Goal: Contribute content: Contribute content

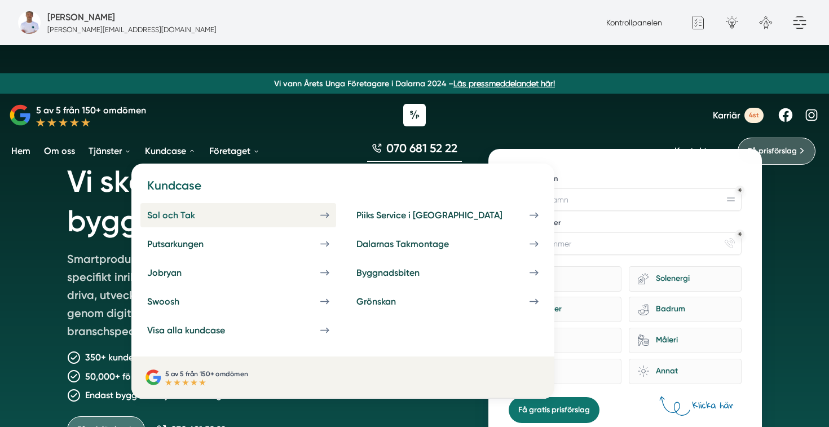
click at [203, 214] on div "Sol och Tak" at bounding box center [184, 215] width 75 height 11
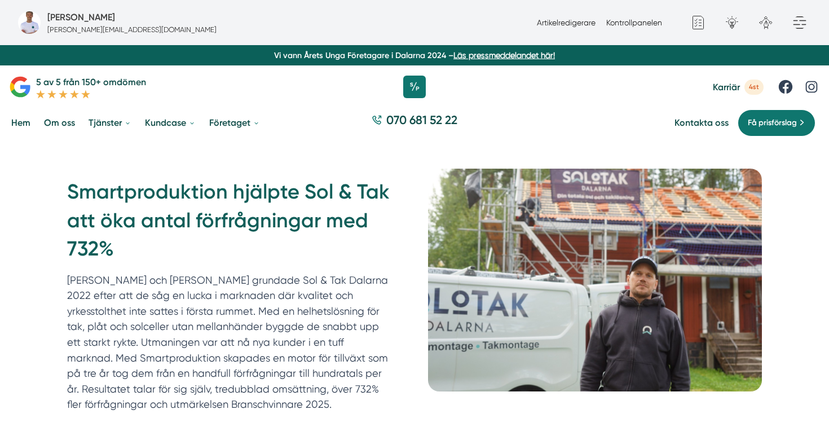
click at [328, 275] on p "[PERSON_NAME] och [PERSON_NAME] grundade Sol & Tak Dalarna 2022 efter att de så…" at bounding box center [229, 342] width 325 height 140
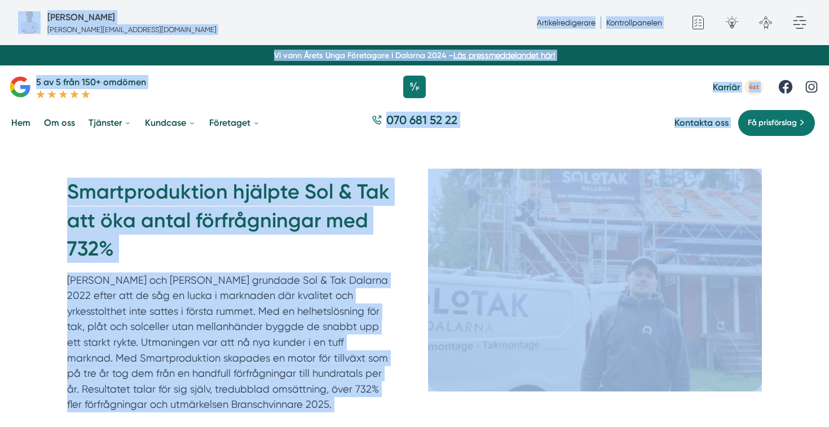
copy body "Fredrik Weberbauer fredrik.weberbauer@smartproduktion.se Artikelredigerare Kont…"
click at [544, 19] on link "Artikelredigerare" at bounding box center [566, 22] width 59 height 9
click at [559, 24] on link "Artikelredigerare" at bounding box center [566, 22] width 59 height 9
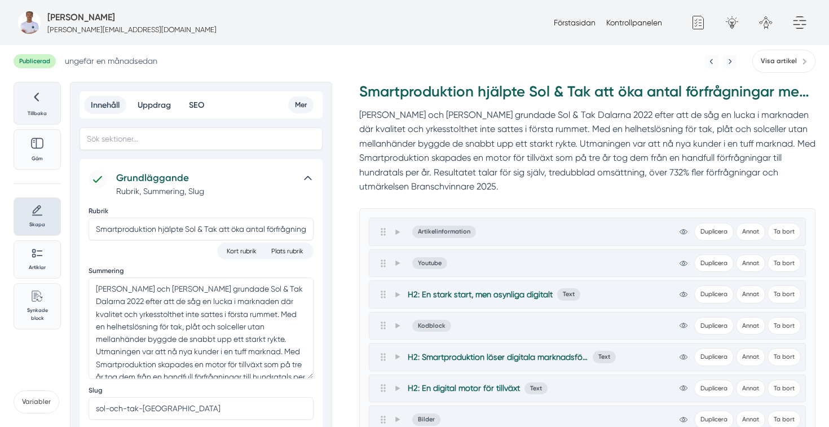
click at [44, 107] on div at bounding box center [37, 99] width 33 height 20
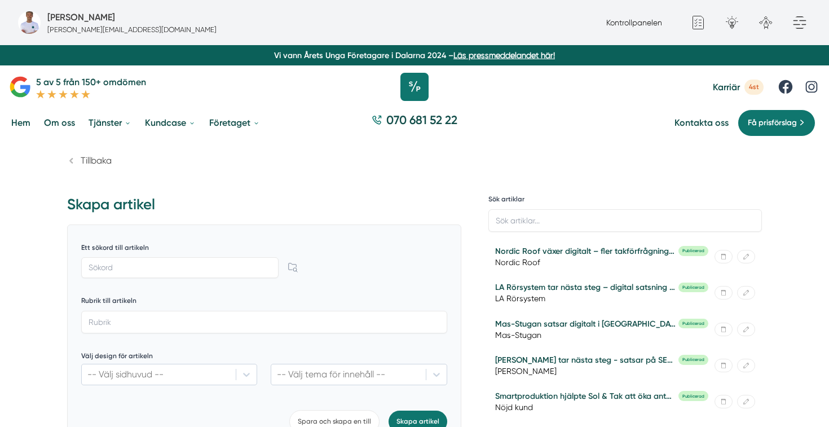
click at [411, 84] on icon at bounding box center [414, 87] width 28 height 28
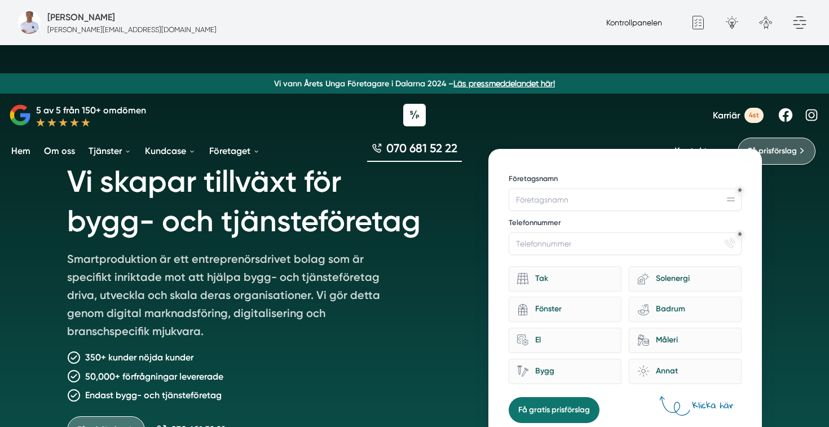
click at [648, 25] on link "Kontrollpanelen" at bounding box center [634, 22] width 56 height 9
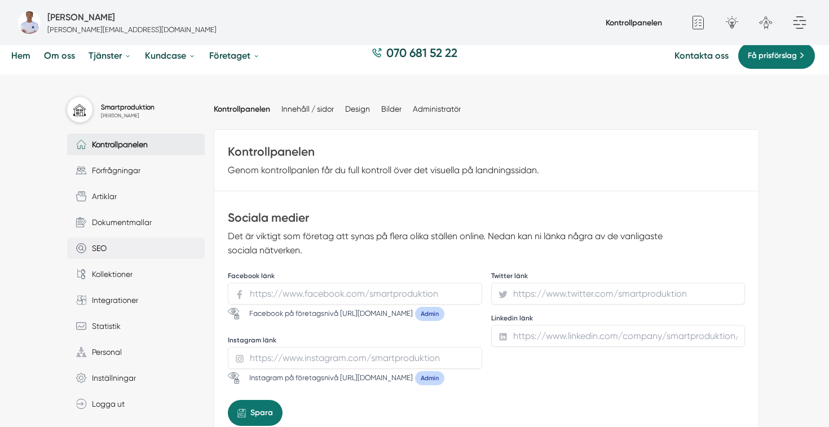
scroll to position [77, 0]
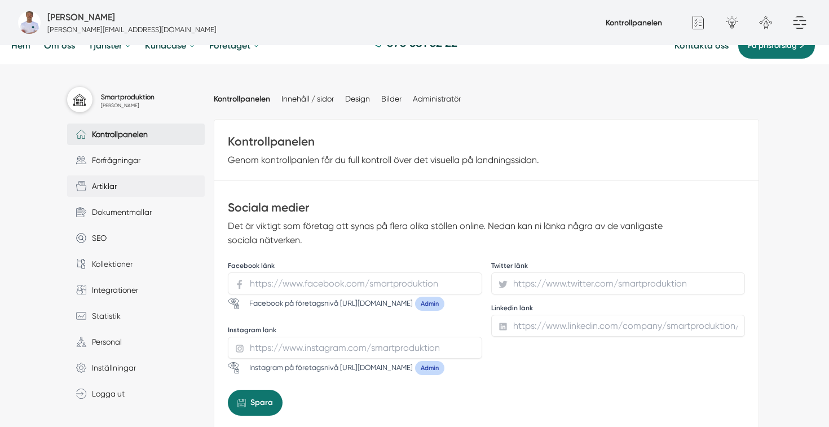
click at [119, 187] on link "Artiklar" at bounding box center [136, 185] width 138 height 21
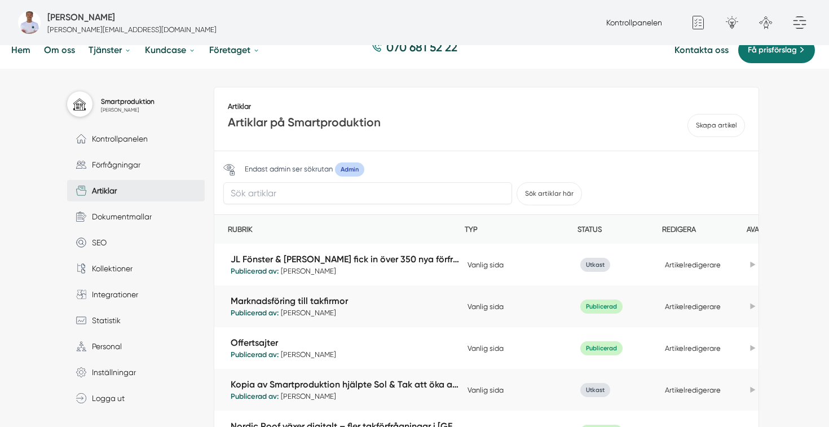
scroll to position [74, 0]
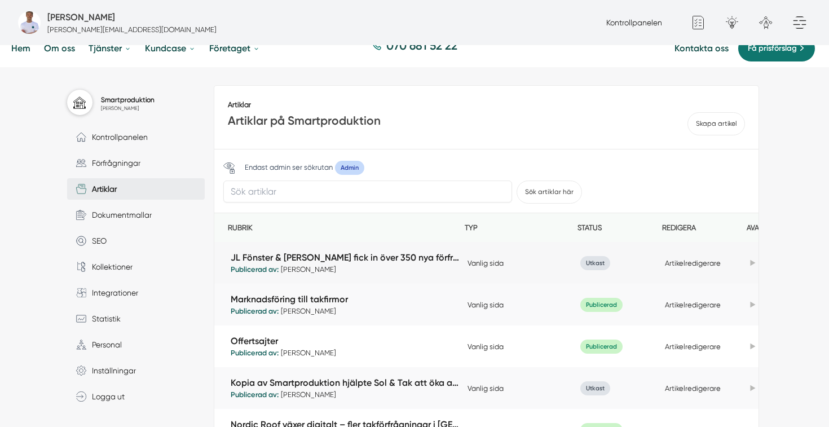
click at [702, 268] on td "Artikelredigerare" at bounding box center [704, 263] width 85 height 29
click at [699, 261] on link "Artikelredigerare" at bounding box center [693, 263] width 56 height 8
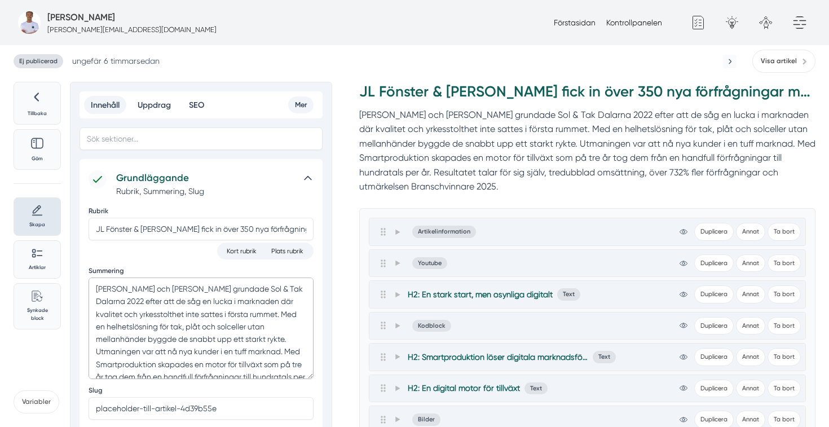
click at [146, 325] on textarea "Felix och Markus grundade Sol & Tak Dalarna 2022 efter att de såg en lucka i ma…" at bounding box center [201, 328] width 225 height 102
paste textarea "JL Fönster & Fasad i Oxelösund har på åtta år vuxit till att bli en etablerad a…"
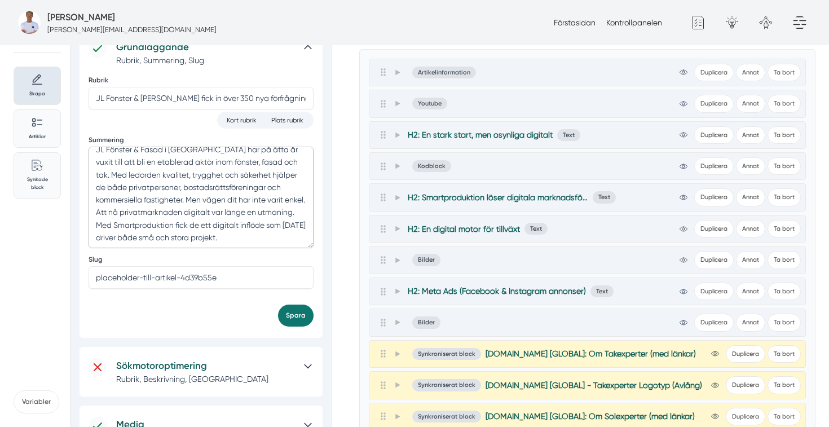
scroll to position [135, 0]
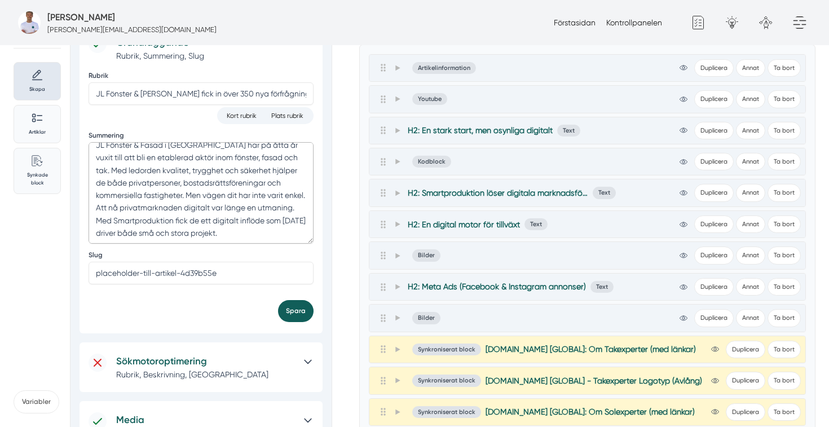
type textarea "JL Fönster & Fasad i [GEOGRAPHIC_DATA] har på åtta år vuxit till att bli en eta…"
click at [298, 318] on button "Spara" at bounding box center [296, 311] width 36 height 22
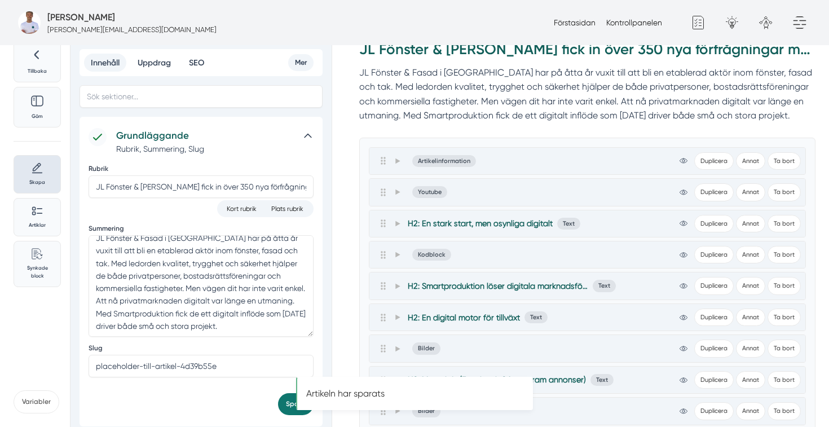
scroll to position [28, 0]
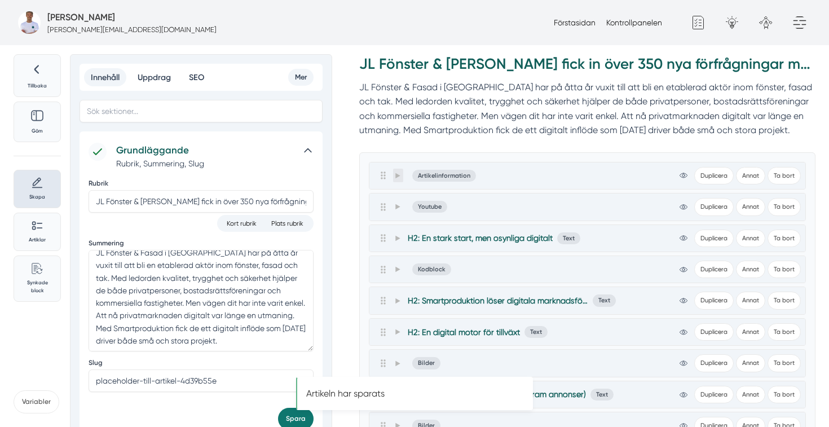
click at [396, 170] on span at bounding box center [398, 176] width 10 height 14
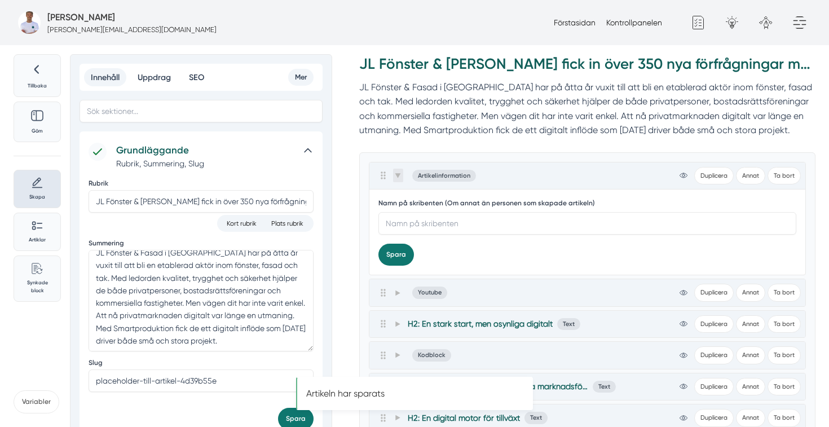
click at [399, 177] on icon at bounding box center [398, 176] width 6 height 6
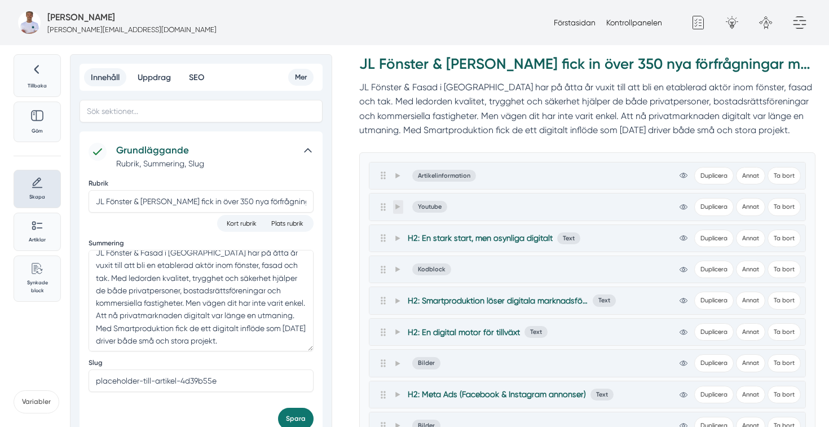
click at [400, 212] on span at bounding box center [398, 207] width 10 height 14
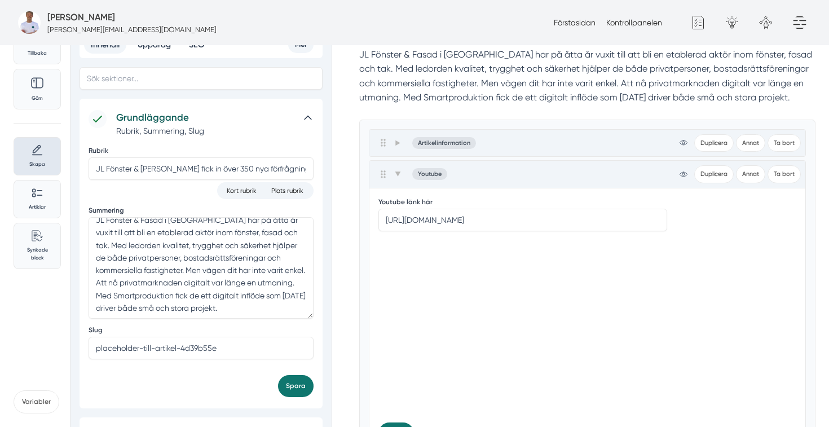
scroll to position [63, 0]
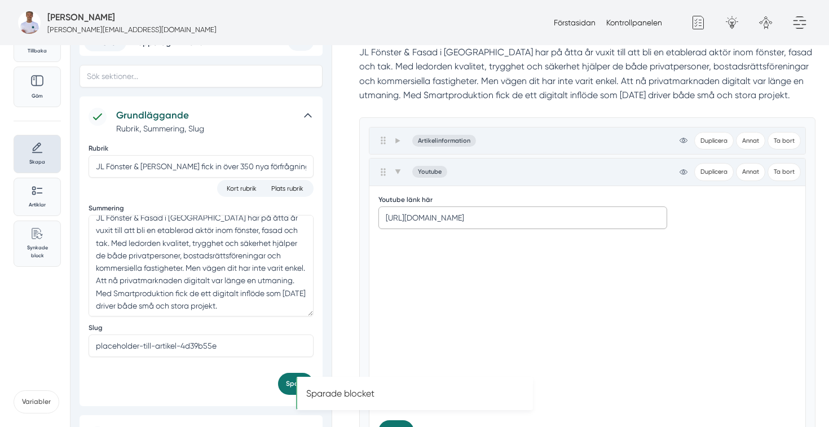
click at [513, 227] on input "https://www.youtube.com/embed/eIBqaopJ0oo" at bounding box center [522, 217] width 289 height 23
paste input "zJJWI3W5zwM"
type input "https://www.youtube.com/embed/zJJWI3W5zwM"
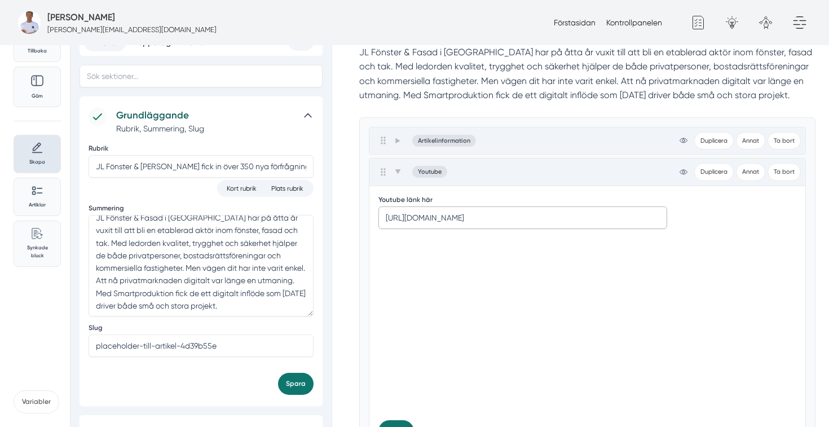
click at [378, 420] on button "Spara" at bounding box center [396, 431] width 36 height 22
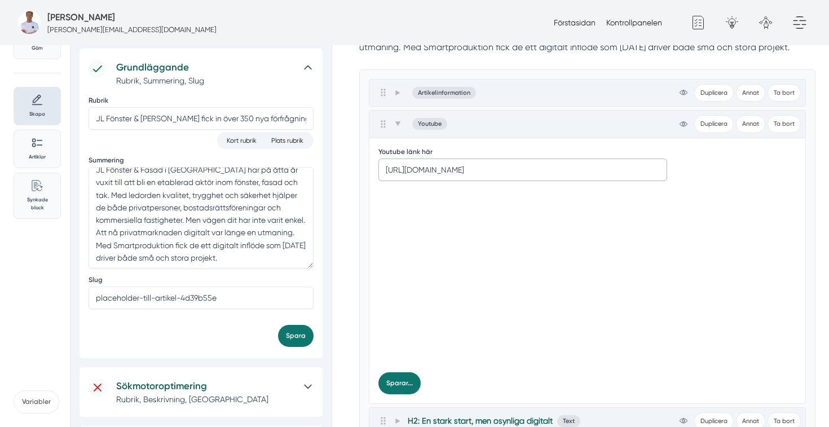
scroll to position [115, 0]
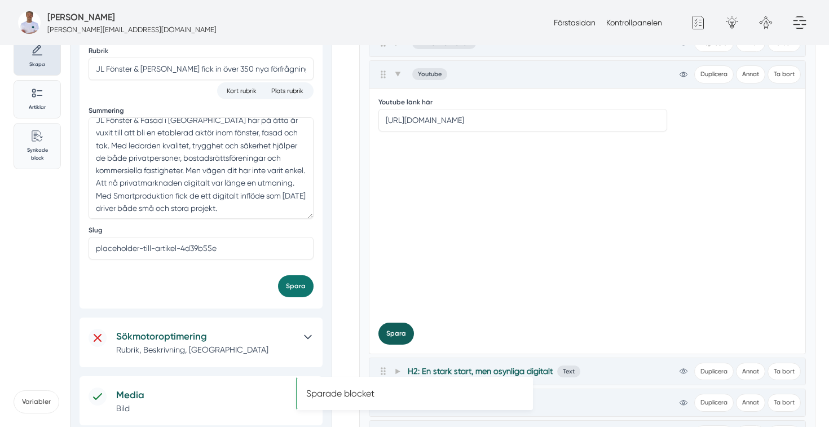
click at [405, 333] on button "Spara" at bounding box center [396, 334] width 36 height 22
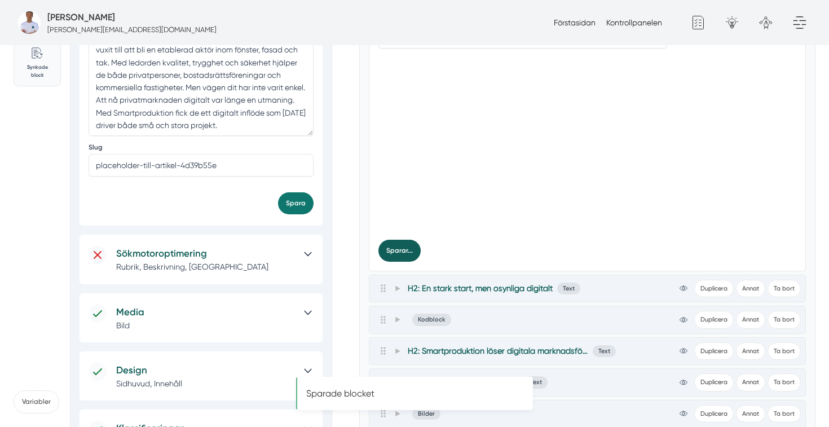
scroll to position [262, 0]
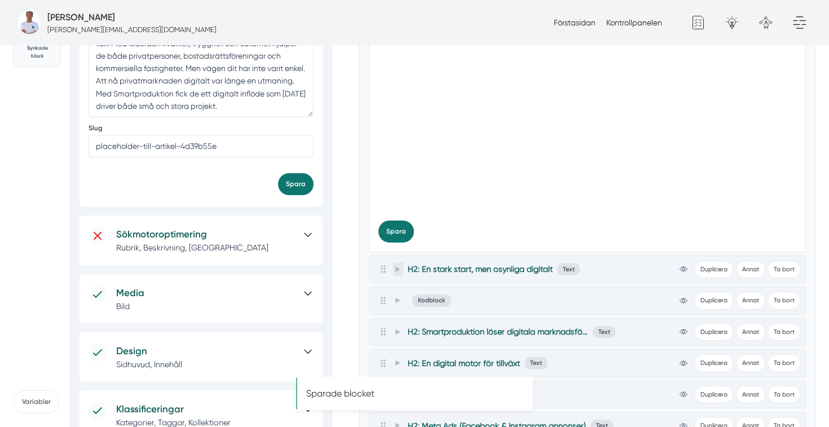
click at [395, 271] on icon at bounding box center [398, 269] width 6 height 6
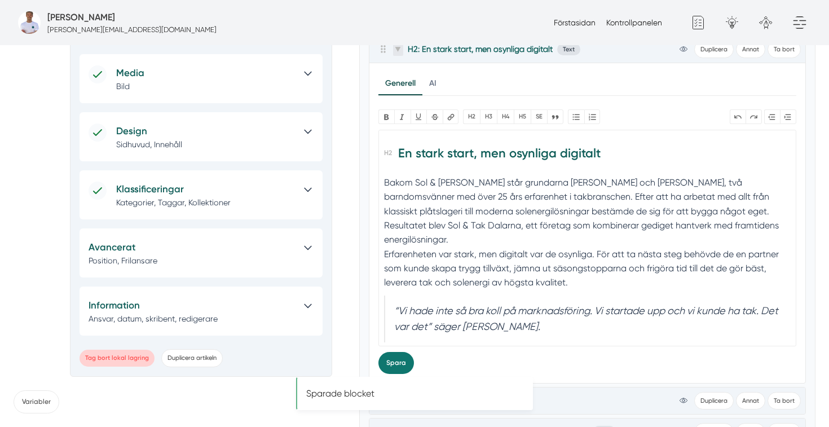
scroll to position [6, 0]
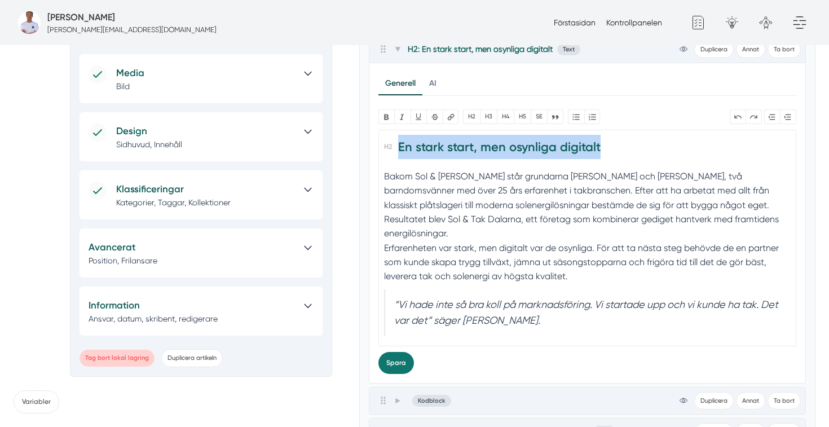
drag, startPoint x: 601, startPoint y: 144, endPoint x: 399, endPoint y: 148, distance: 202.0
click at [399, 148] on h2 "En stark start, men osynliga digitalt" at bounding box center [587, 151] width 406 height 32
paste trix-editor "<h2>En stark resa med kvalitet i fokus</h2><div>Bakom Sol &amp; Tak Dalarna stå…"
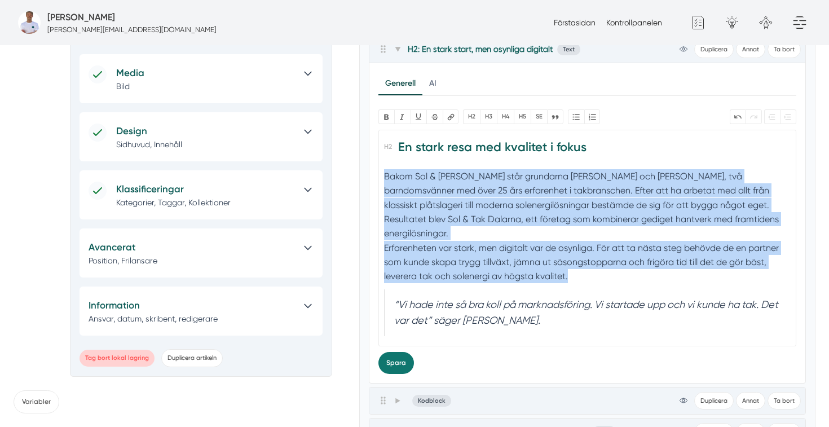
drag, startPoint x: 576, startPoint y: 265, endPoint x: 385, endPoint y: 181, distance: 208.1
click at [385, 181] on trix-editor "En stark resa med kvalitet i fokus Bakom Sol & Tak Dalarna står grundarna Felix…" at bounding box center [587, 238] width 418 height 217
paste trix-editor "<h2>En stark resa med kvalitet i fokus</h2><div>Bakom JL Fönster &amp; Fasad st…"
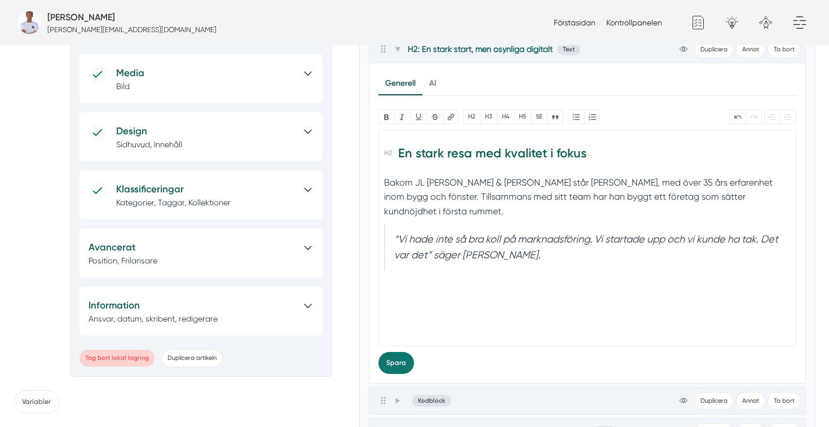
scroll to position [0, 0]
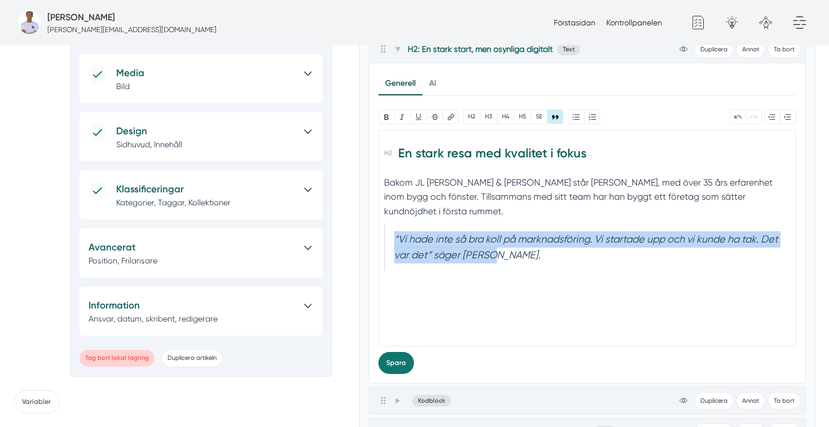
drag, startPoint x: 521, startPoint y: 261, endPoint x: 385, endPoint y: 238, distance: 138.4
click at [385, 238] on blockquote "“Vi hade inte så bra koll på marknadsföring. Vi startade upp och vi kunde ha ta…" at bounding box center [587, 247] width 406 height 47
paste trix-editor "<h2>En stark resa med kvalitet i fokus</h2><div>Bakom JL Fönster &amp; Fasad st…"
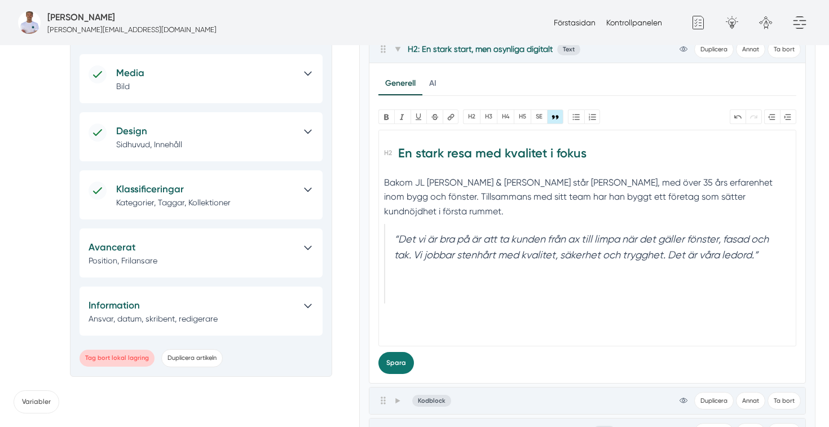
paste trix-editor "<h2>En stark resa med kvalitet i fokus</h2><div>Bakom JL Fönster &amp; Fasad st…"
click at [405, 319] on div at bounding box center [587, 316] width 406 height 14
paste trix-editor "Företaget har haft en tydlig resa. Från att vara relativt okända i regionen, ti…"
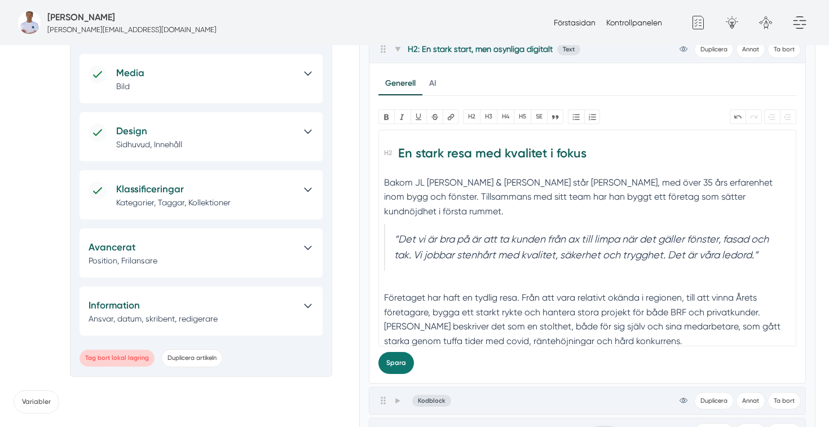
click at [421, 281] on div "Företaget har haft en tydlig resa. Från att vara relativt okända i regionen, ti…" at bounding box center [587, 319] width 406 height 86
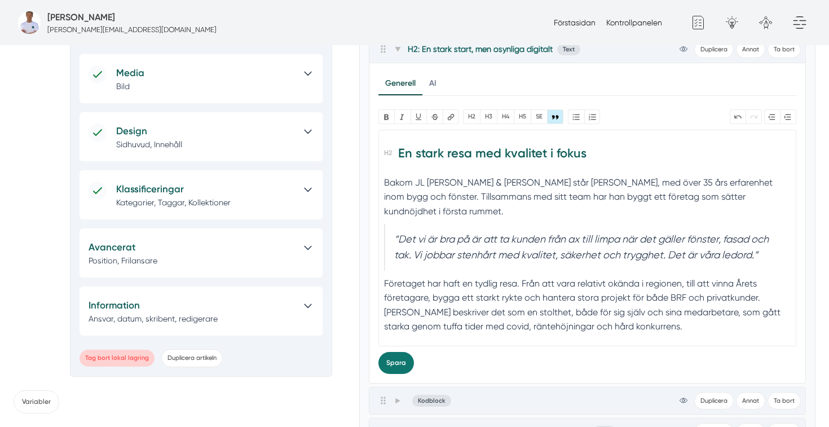
type trix-editor "<h2>En stark resa med kvalitet i fokus</h2><div>Bakom JL Fönster &amp; Fasad st…"
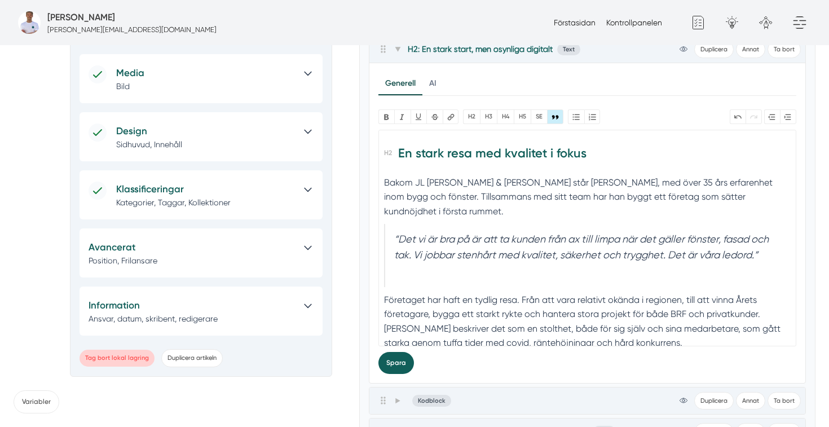
click at [402, 367] on button "Spara" at bounding box center [396, 363] width 36 height 22
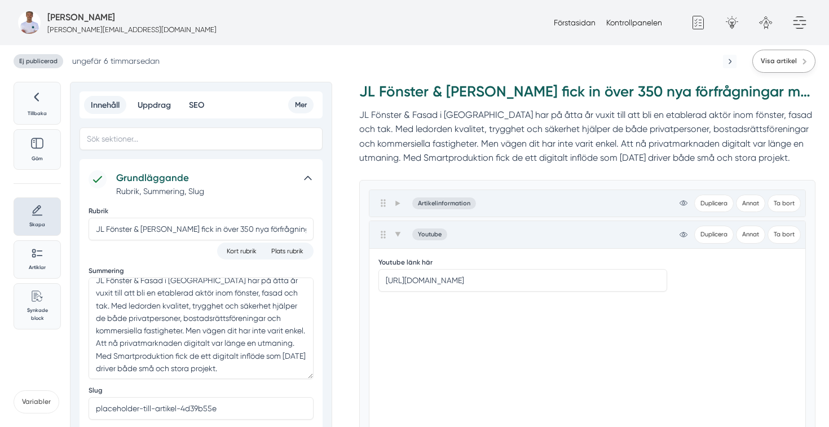
click at [772, 67] on link "Visa artikel" at bounding box center [783, 61] width 63 height 23
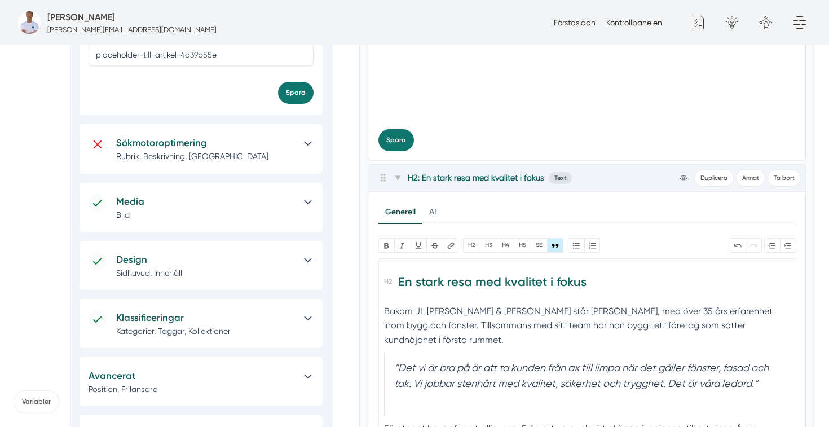
scroll to position [370, 0]
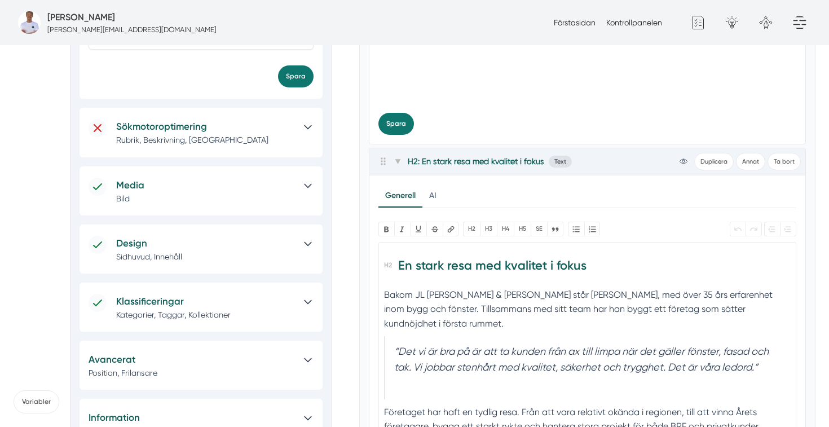
click at [450, 324] on div "Bakom JL Fönster & Fasad står Patrik Johansson, med över 35 års erfarenhet inom…" at bounding box center [587, 309] width 406 height 43
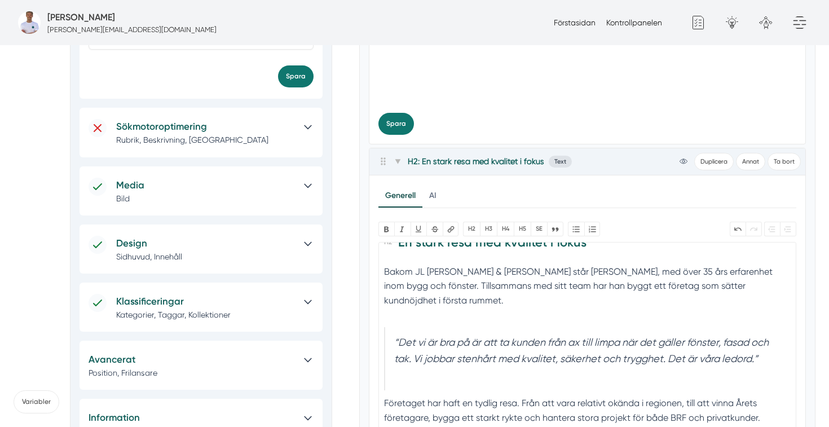
scroll to position [37, 0]
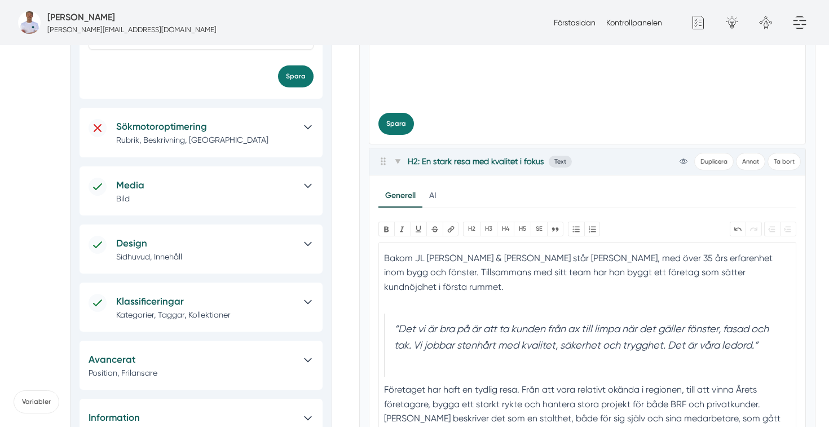
click at [422, 367] on blockquote "“Det vi är bra på är att ta kunden från ax till limpa när det gäller fönster, f…" at bounding box center [587, 345] width 406 height 63
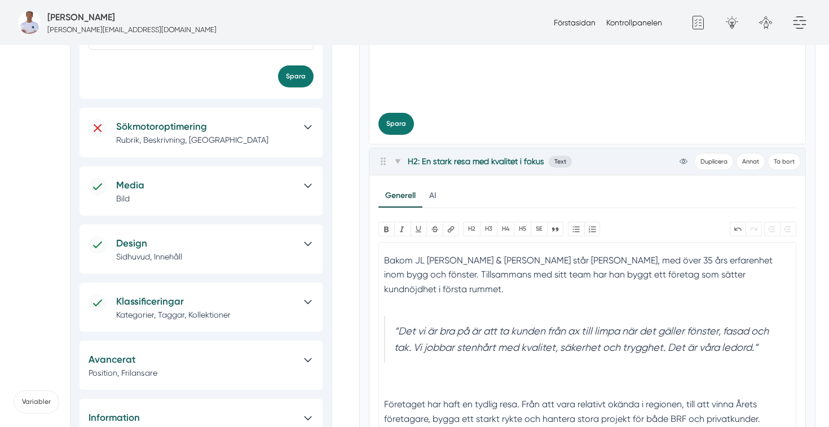
click at [454, 282] on div "Bakom JL Fönster & Fasad står Patrik Johansson, med över 35 års erfarenhet inom…" at bounding box center [587, 282] width 406 height 58
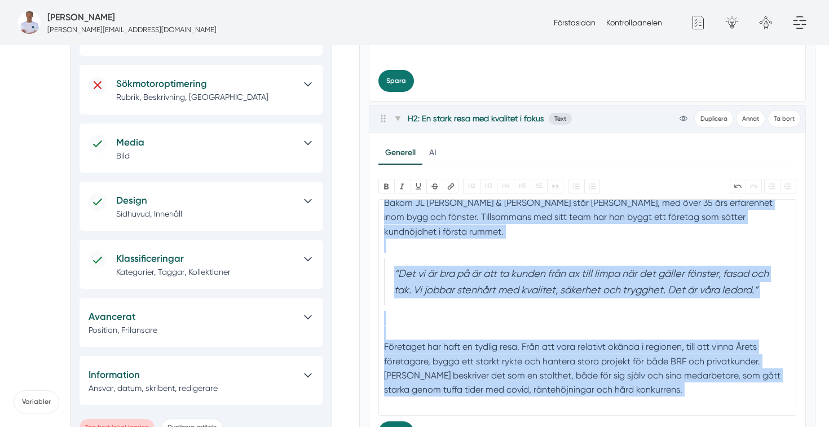
scroll to position [414, 0]
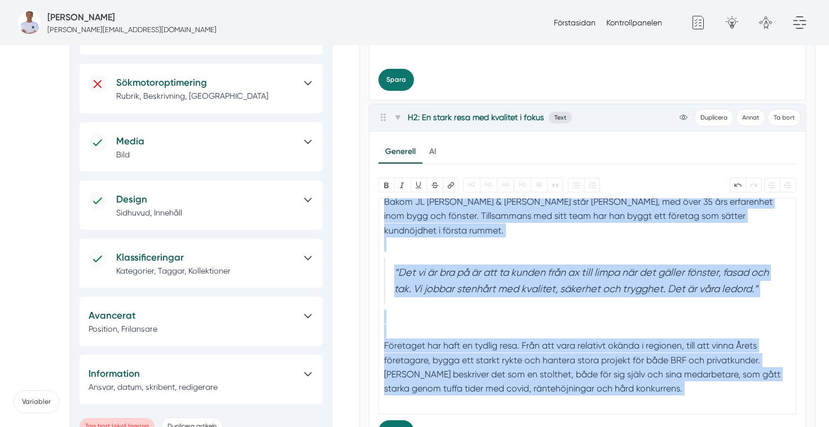
copy trix-editor "En stark resa med kvalitet i fokus Bakom JL Fönster & Fasad står Patrik Johanss…"
click at [510, 245] on div "Bakom JL Fönster & Fasad står Patrik Johansson, med över 35 års erfarenhet inom…" at bounding box center [587, 224] width 406 height 58
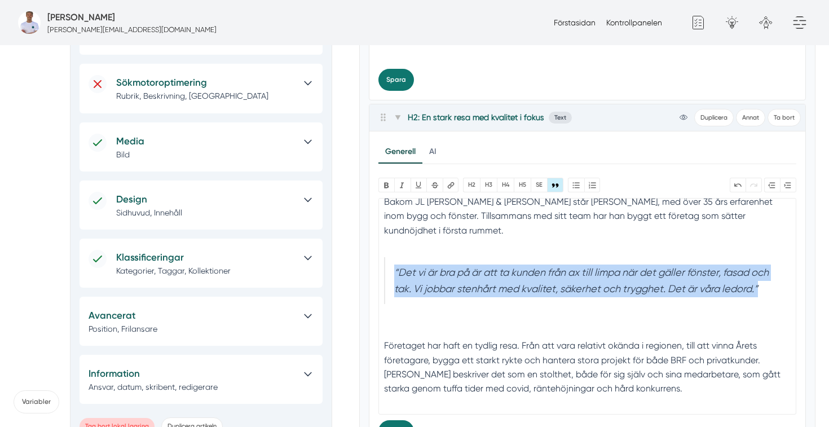
drag, startPoint x: 763, startPoint y: 289, endPoint x: 375, endPoint y: 273, distance: 388.4
click at [375, 273] on div "Generell AI Nytt innehåll Förbättra innehållet Bold Italic U Strikethrough Länk…" at bounding box center [587, 290] width 437 height 319
paste trix-editor "<h2>En stark resa med kvalitet i fokus</h2><div>Bakom JL Fönster &amp; Fasad st…"
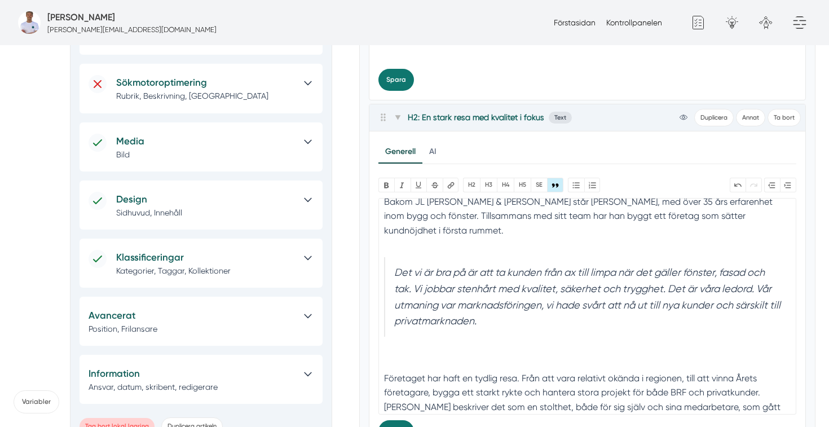
type trix-editor "<h2>En stark resa med kvalitet i fokus</h2><div>Bakom JL Fönster &amp; Fasad st…"
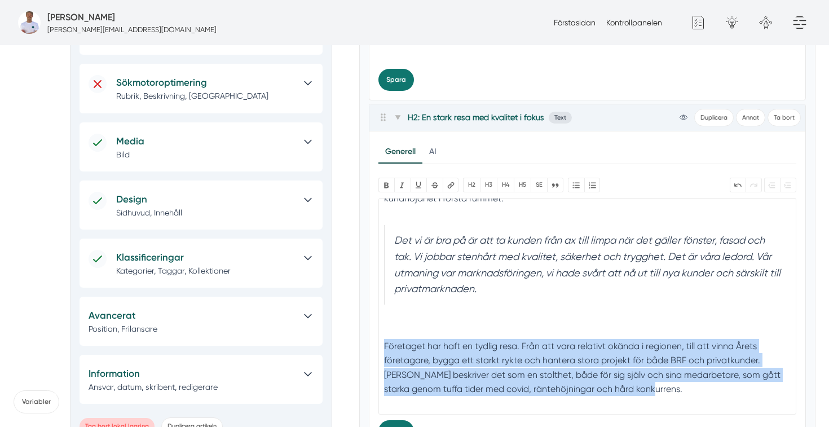
drag, startPoint x: 626, startPoint y: 388, endPoint x: 378, endPoint y: 352, distance: 250.2
click at [378, 352] on trix-editor "En stark resa med kvalitet i fokus Bakom JL Fönster & Fasad står Patrik Johanss…" at bounding box center [587, 306] width 418 height 217
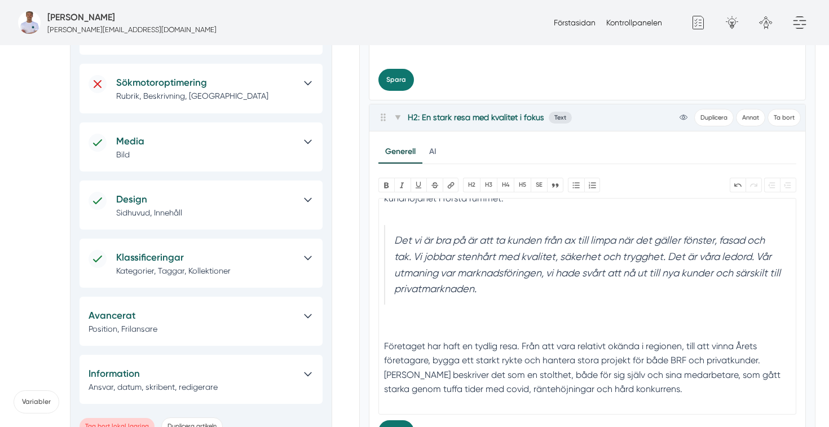
click at [388, 339] on div "Företaget har haft en tydlig resa. Från att vara relativt okända i regionen, ti…" at bounding box center [587, 375] width 406 height 72
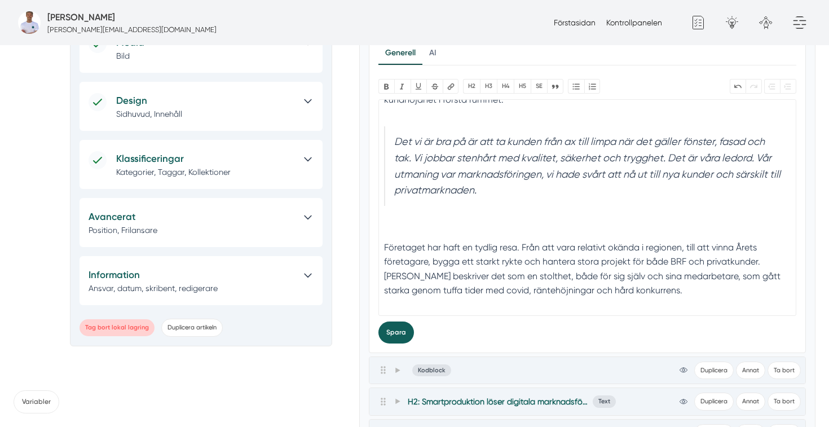
click at [397, 326] on button "Spara" at bounding box center [396, 332] width 36 height 22
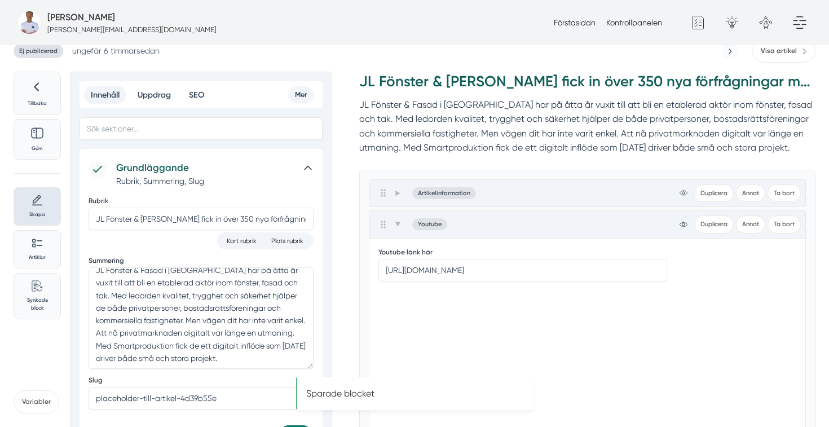
scroll to position [0, 0]
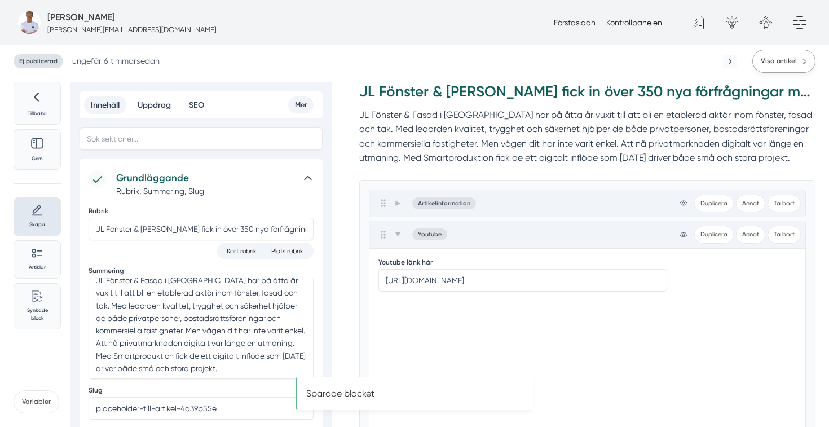
click at [774, 61] on span "Visa artikel" at bounding box center [779, 61] width 36 height 11
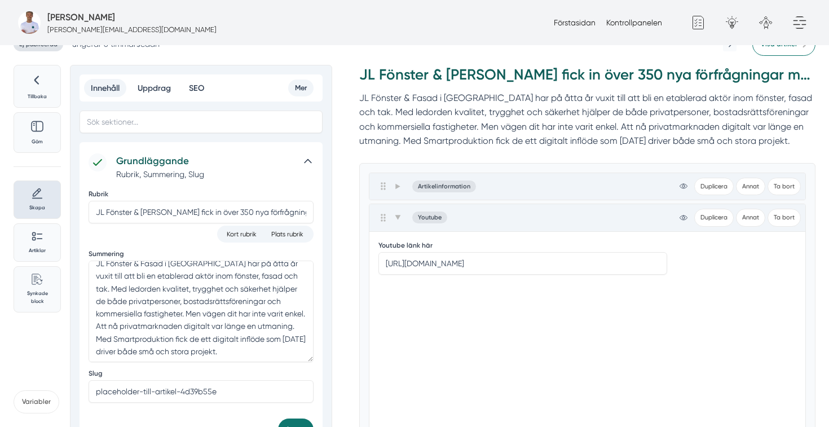
scroll to position [18, 0]
click at [395, 217] on icon at bounding box center [398, 216] width 6 height 6
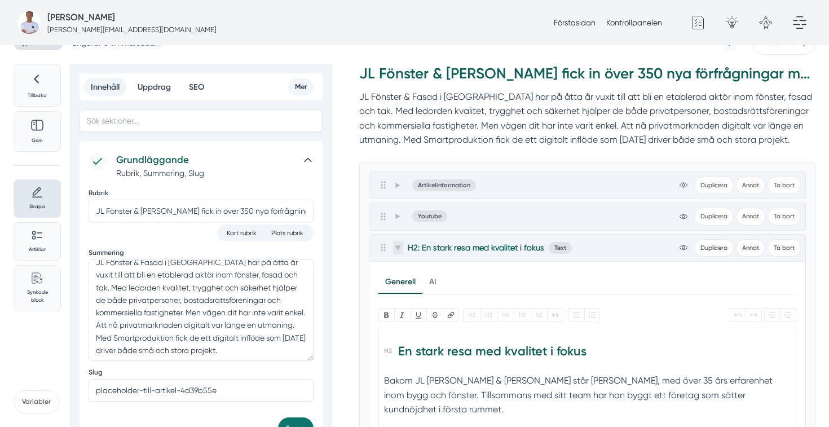
click at [396, 250] on icon at bounding box center [398, 248] width 6 height 6
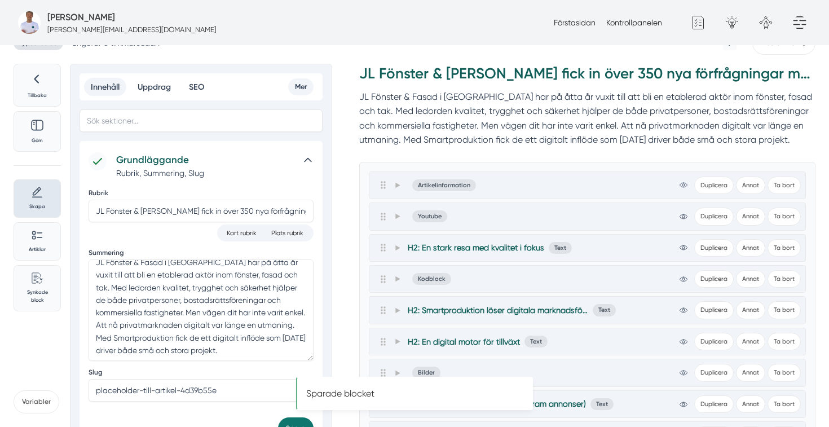
click at [392, 281] on div at bounding box center [390, 279] width 25 height 14
click at [395, 280] on icon at bounding box center [397, 279] width 5 height 6
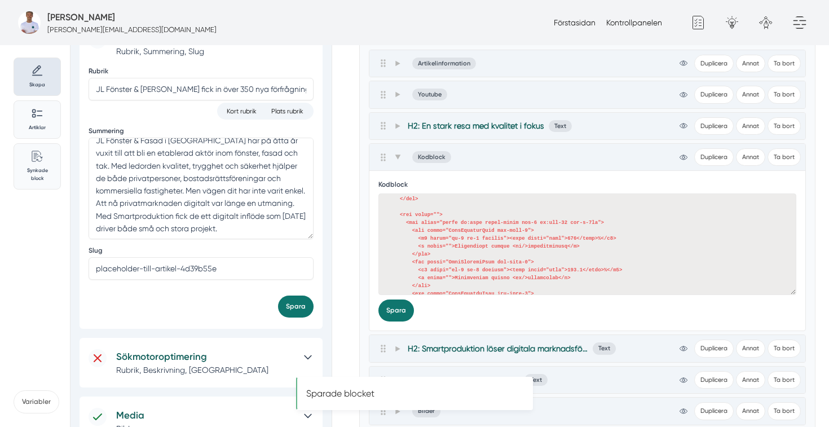
scroll to position [228, 0]
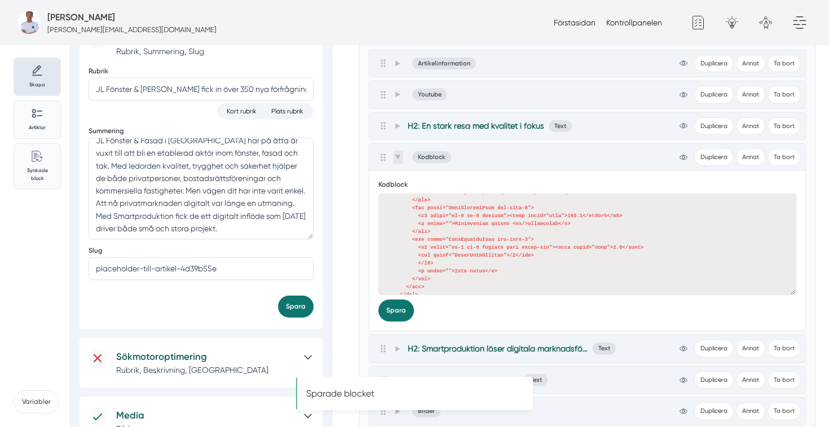
click at [396, 157] on icon at bounding box center [398, 157] width 6 height 5
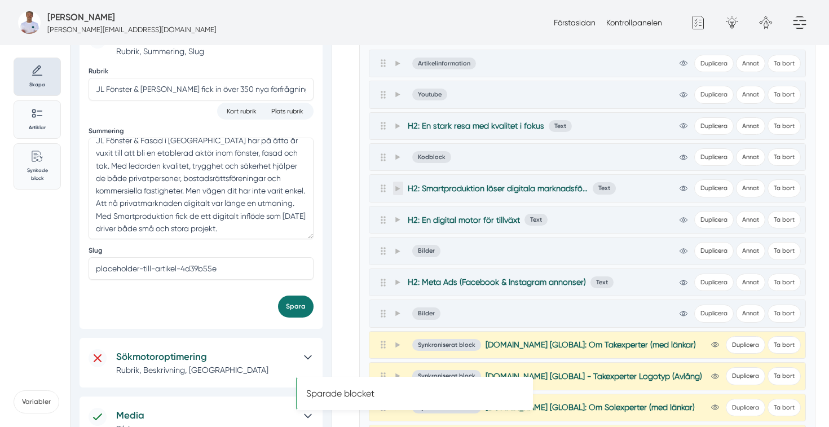
click at [395, 191] on icon at bounding box center [398, 189] width 6 height 6
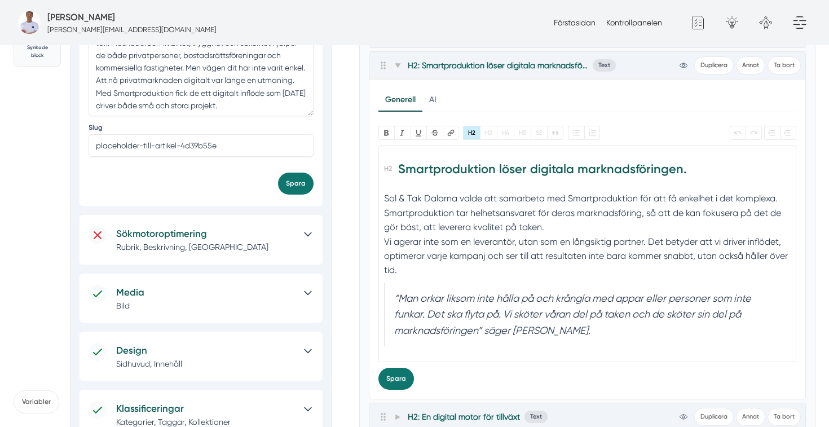
scroll to position [260, 0]
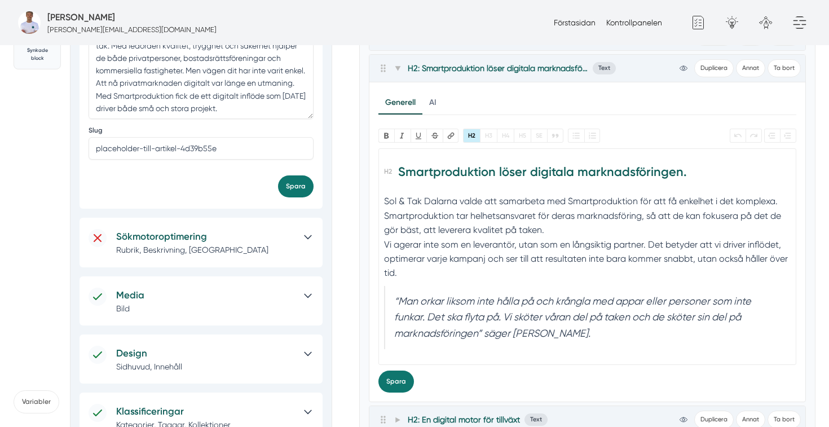
click at [522, 174] on h2 "Smartproduktion löser digitala marknadsföringen." at bounding box center [587, 176] width 406 height 32
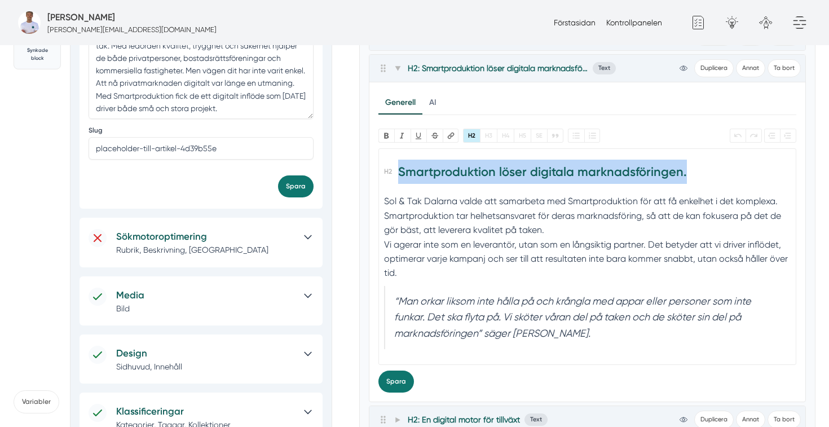
click at [522, 174] on h2 "Smartproduktion löser digitala marknadsföringen." at bounding box center [587, 176] width 406 height 32
paste trix-editor "<h2>Ett partnerskap som ger resultat och lönsamhet</h2><div>Sol &amp; Tak Dalar…"
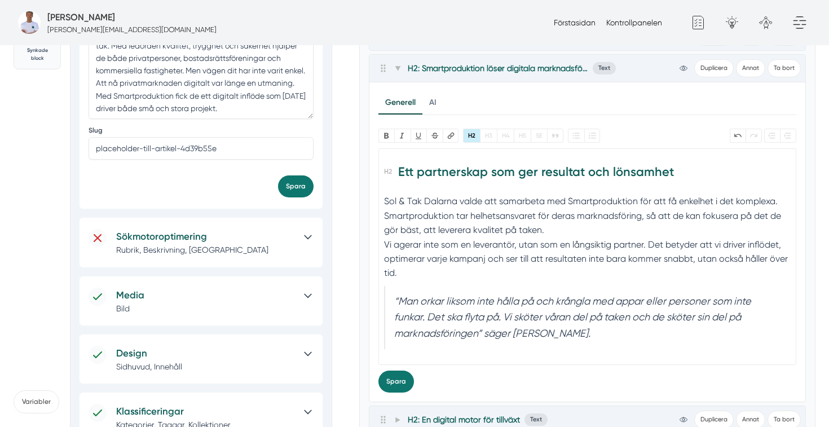
scroll to position [8, 0]
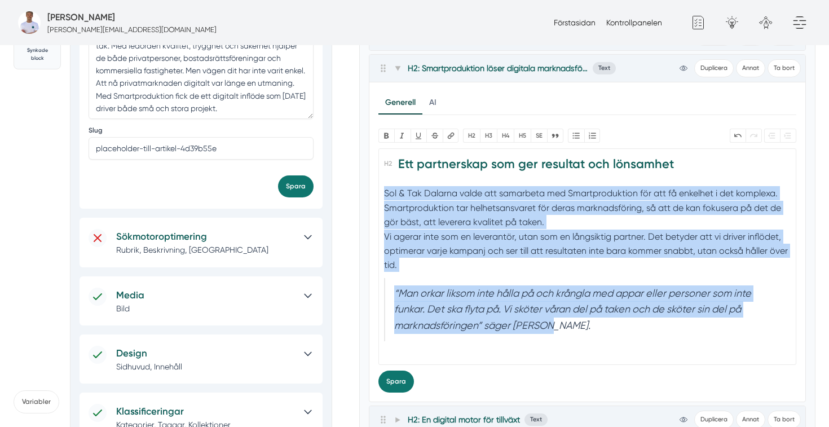
drag, startPoint x: 566, startPoint y: 329, endPoint x: 377, endPoint y: 196, distance: 230.7
click at [377, 196] on div "Generell AI Nytt innehåll Förbättra innehållet Bold Italic U Strikethrough Länk…" at bounding box center [587, 241] width 437 height 319
paste trix-editor "<h2>Ett partnerskap som ger resultat och lönsamhet</h2><div>För JL Fönster &amp…"
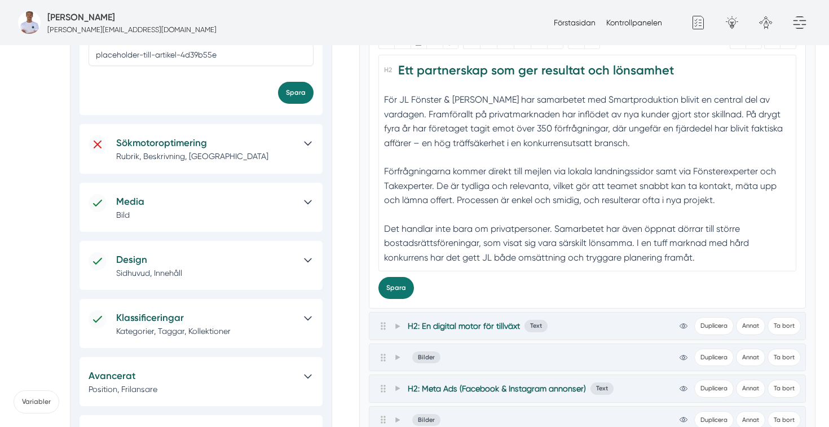
click at [478, 196] on div "Förfrågningarna kommer direkt till mejlen via lokala landningssidor samt via Fö…" at bounding box center [587, 193] width 406 height 58
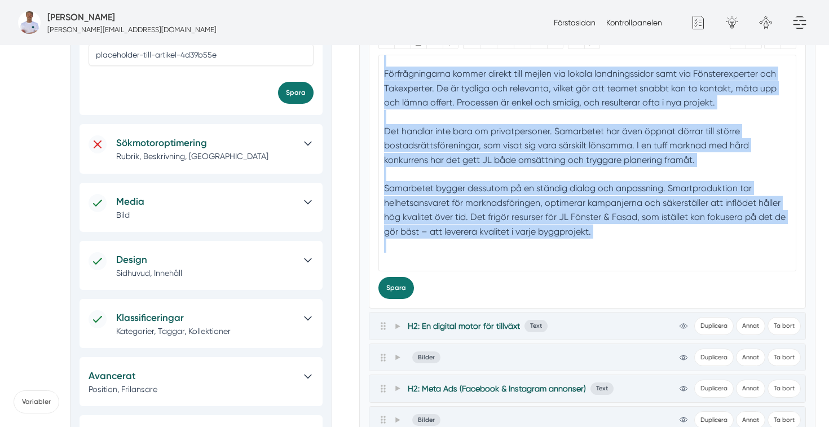
drag, startPoint x: 385, startPoint y: 89, endPoint x: 595, endPoint y: 306, distance: 302.7
click at [595, 306] on div "Generell AI Nytt innehåll Förbättra innehållet Bold Italic U Strikethrough Länk…" at bounding box center [587, 148] width 437 height 319
paste trix-editor "<h2>Ett partnerskap som ger resultat och lönsamhet</h2><div>För JL Fönster &amp…"
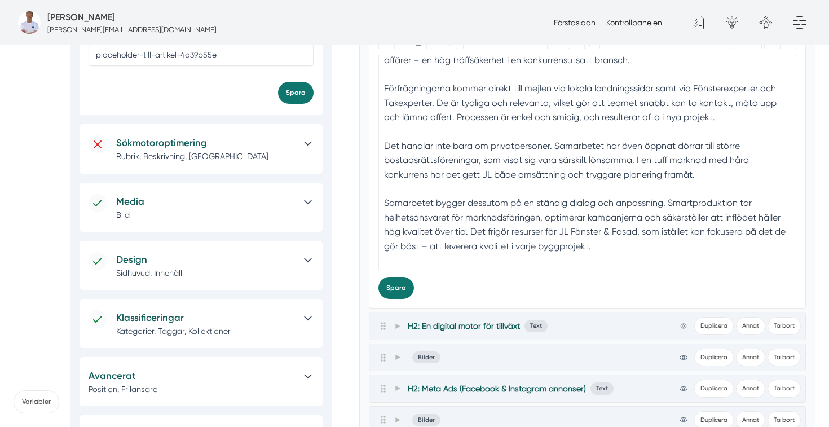
type trix-editor "<h2>Ett partnerskap som ger resultat och lönsamhet</h2><div>För JL Fönster &amp…"
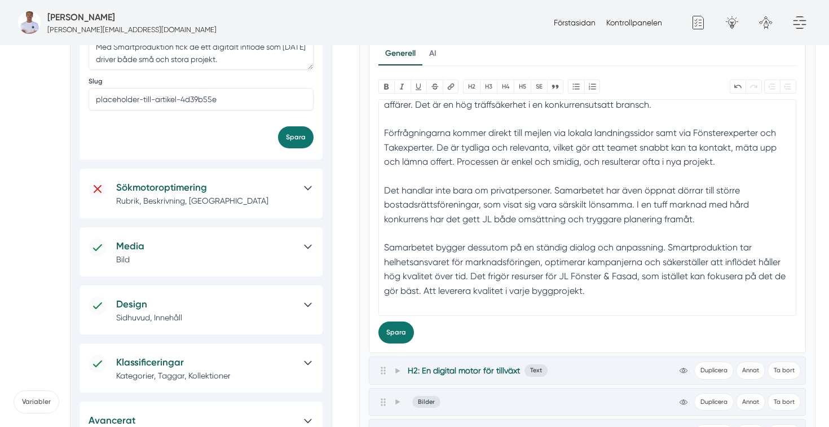
scroll to position [316, 0]
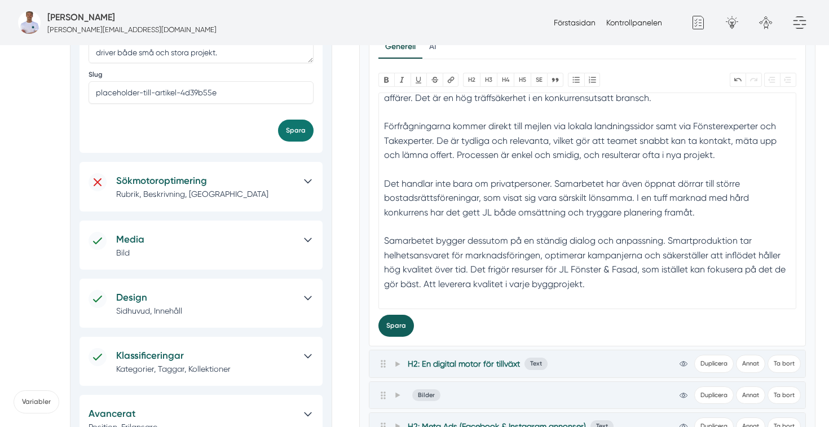
click at [394, 325] on button "Spara" at bounding box center [396, 326] width 36 height 22
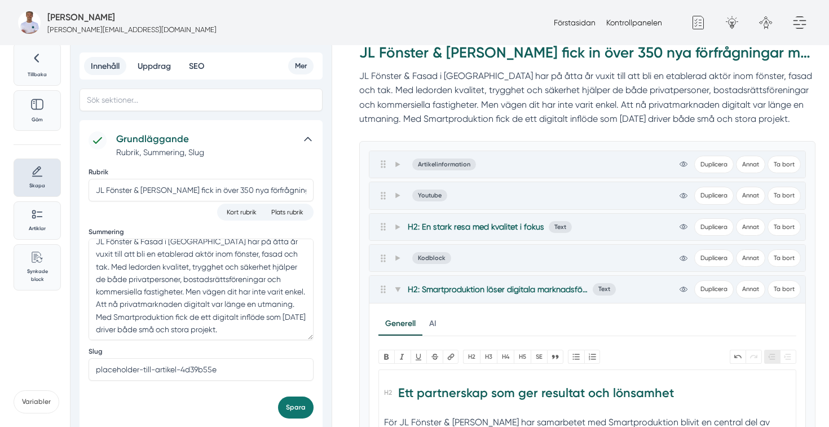
scroll to position [0, 0]
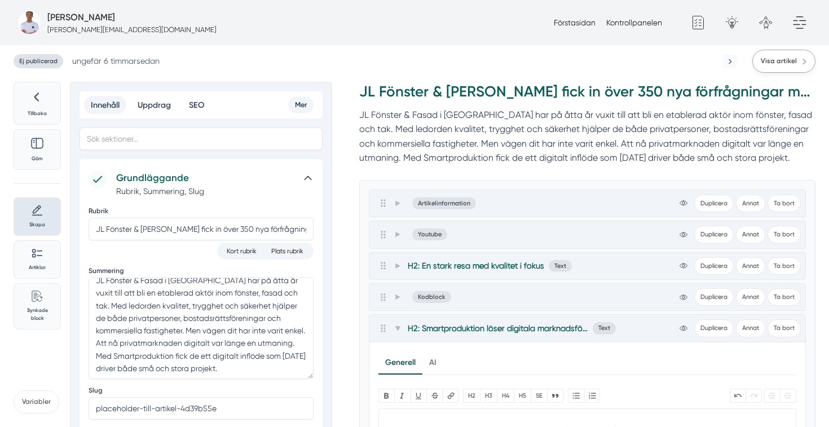
click at [782, 68] on link "Visa artikel" at bounding box center [783, 61] width 63 height 23
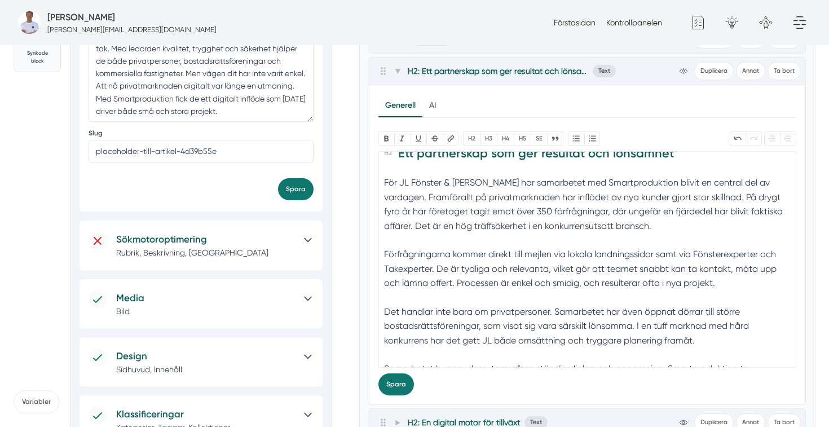
scroll to position [23, 0]
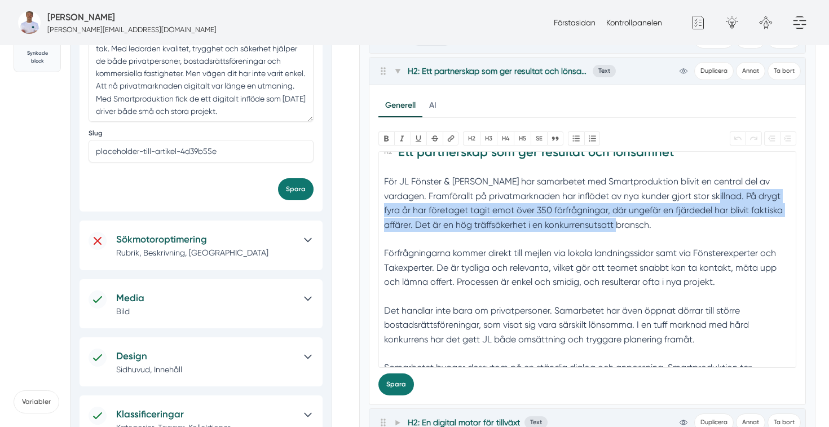
drag, startPoint x: 609, startPoint y: 226, endPoint x: 703, endPoint y: 196, distance: 98.5
click at [703, 196] on div "För JL Fönster & Fasad har samarbetet med Smartproduktion blivit en central del…" at bounding box center [587, 210] width 406 height 72
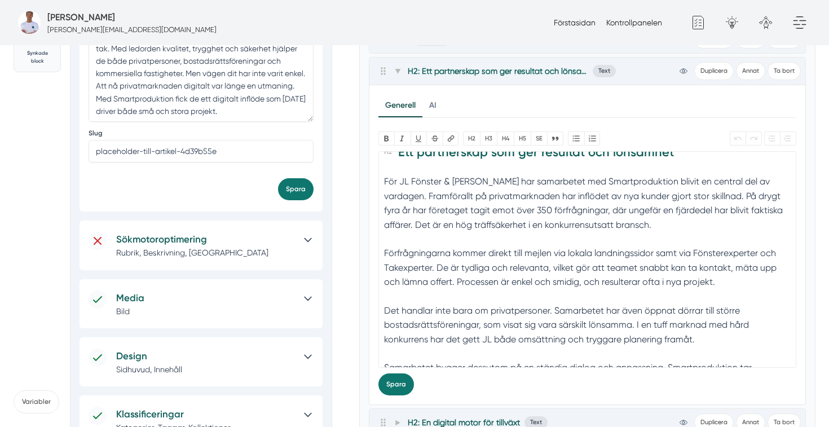
click at [483, 239] on div "För JL Fönster & Fasad har samarbetet med Smartproduktion blivit en central del…" at bounding box center [587, 210] width 406 height 72
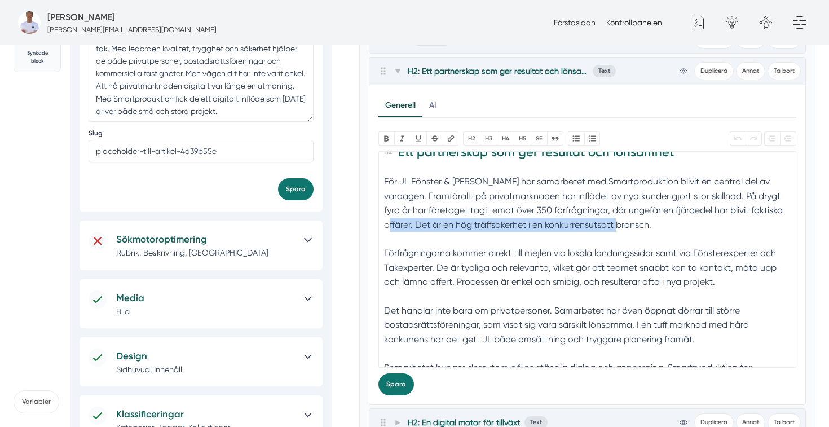
drag, startPoint x: 620, startPoint y: 231, endPoint x: 774, endPoint y: 214, distance: 154.9
click at [774, 214] on div "För JL Fönster & Fasad har samarbetet med Smartproduktion blivit en central del…" at bounding box center [587, 210] width 406 height 72
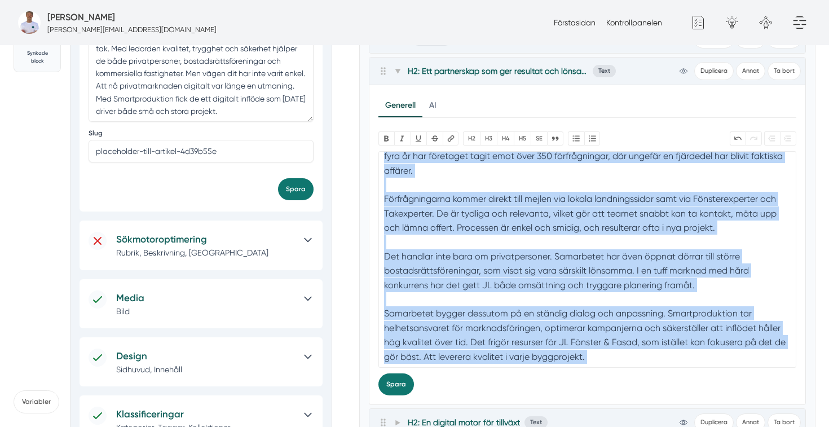
scroll to position [0, 0]
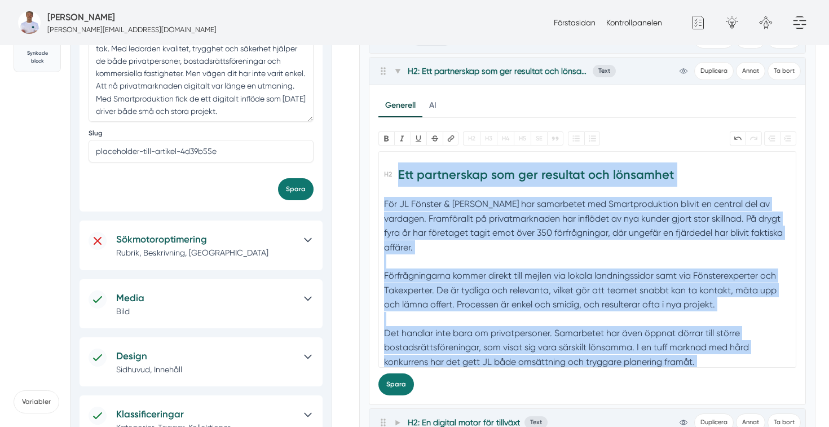
drag, startPoint x: 596, startPoint y: 358, endPoint x: 358, endPoint y: 118, distance: 337.8
click at [358, 118] on div "Tillbaka Göm Skapa Artiklar Common File Text Sync Streamline Icon: https://stre…" at bounding box center [415, 389] width 802 height 1128
copy trix-editor "Ett partnerskap som ger resultat och lönsamhet För JL Fönster & Fasad har samar…"
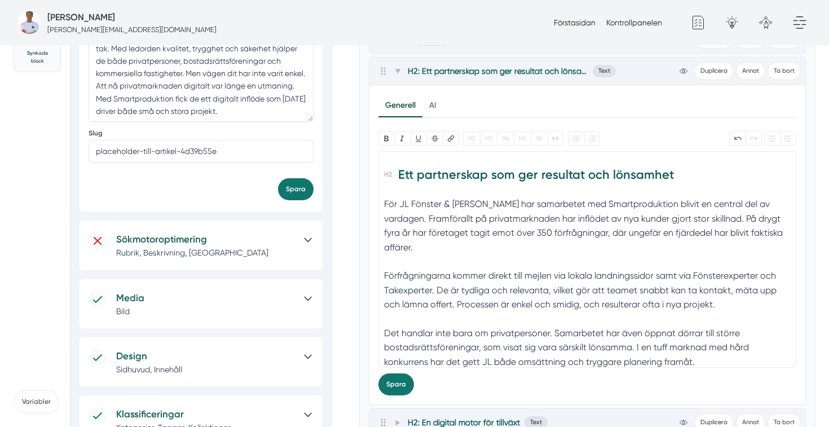
click at [480, 252] on div "För JL Fönster & Fasad har samarbetet med Smartproduktion blivit en central del…" at bounding box center [587, 233] width 406 height 72
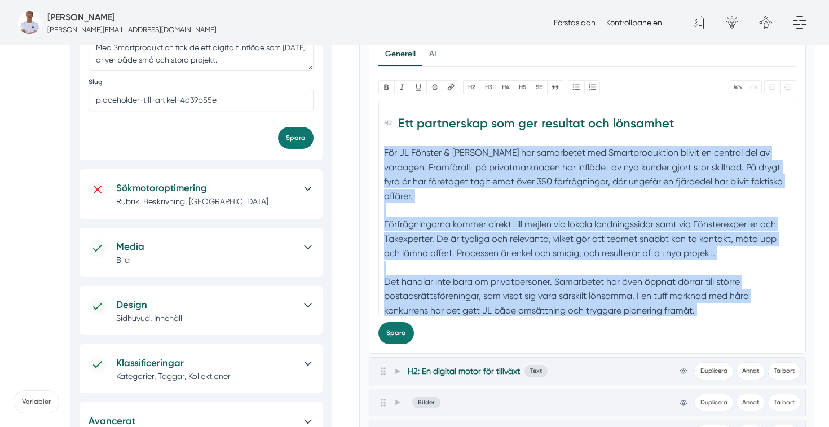
drag, startPoint x: 593, startPoint y: 299, endPoint x: 378, endPoint y: 146, distance: 264.5
click at [378, 146] on trix-editor "Ett partnerskap som ger resultat och lönsamhet För JL Fönster & Fasad har samar…" at bounding box center [587, 208] width 418 height 217
paste trix-editor "<h2>Ett partnerskap som ger resultat och lönsamhet</h2><div>För JL Fönster &amp…"
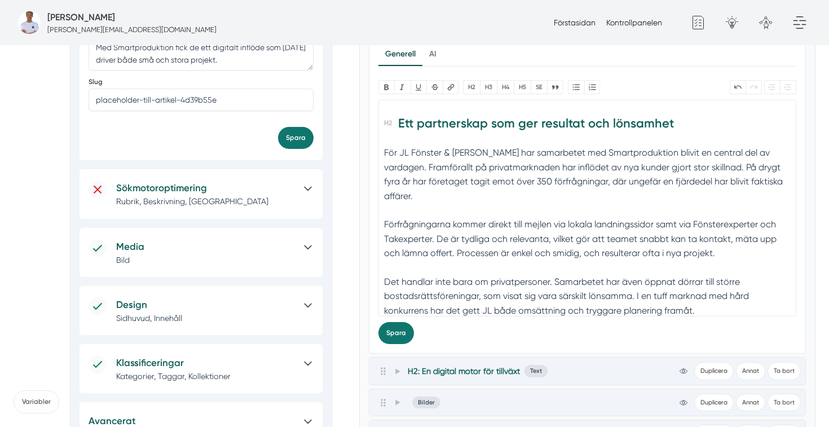
type trix-editor "<h2>Ett partnerskap som ger resultat och lönsamhet</h2><div>För JL Fönster &amp…"
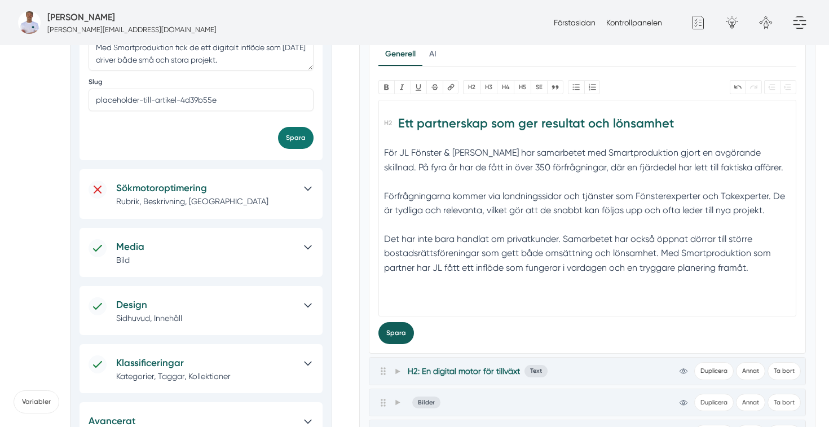
click at [396, 331] on button "Spara" at bounding box center [396, 333] width 36 height 22
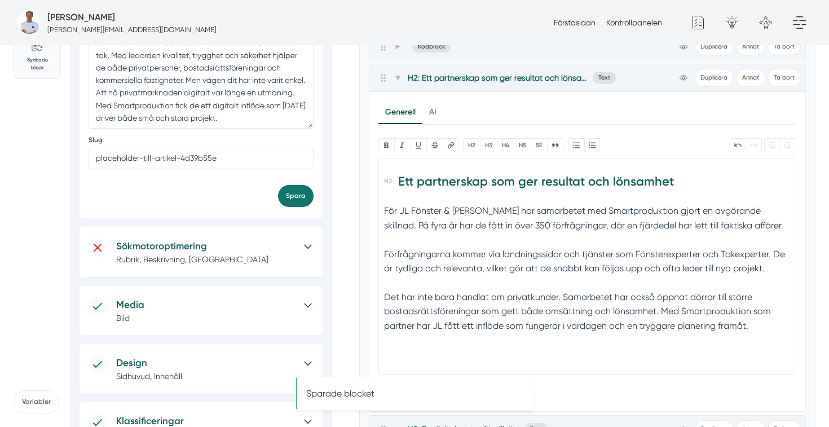
scroll to position [210, 0]
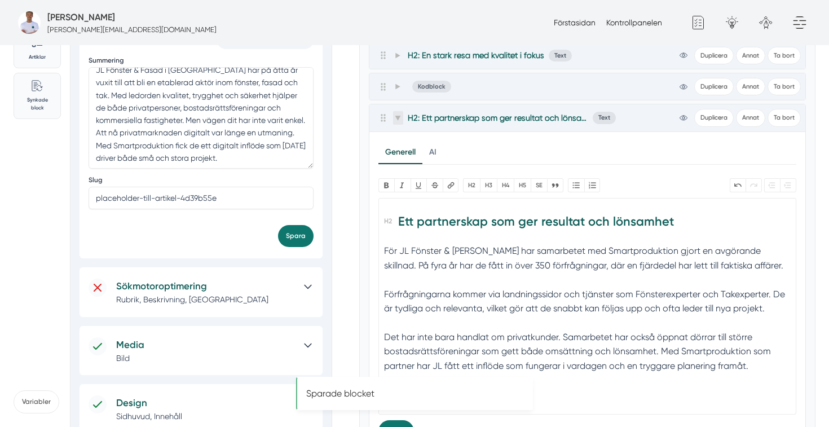
click at [396, 117] on icon at bounding box center [398, 118] width 6 height 5
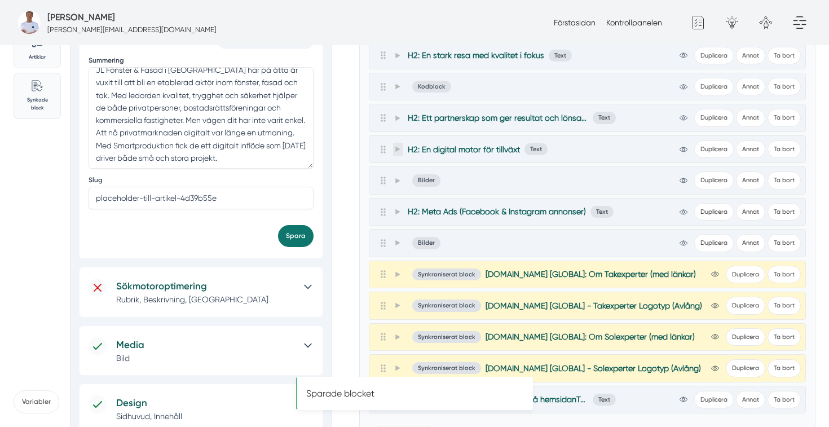
click at [396, 150] on icon at bounding box center [397, 150] width 5 height 6
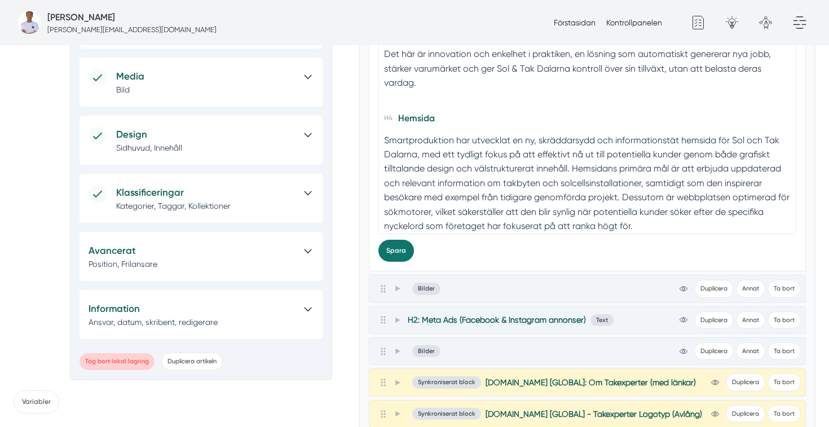
scroll to position [77, 0]
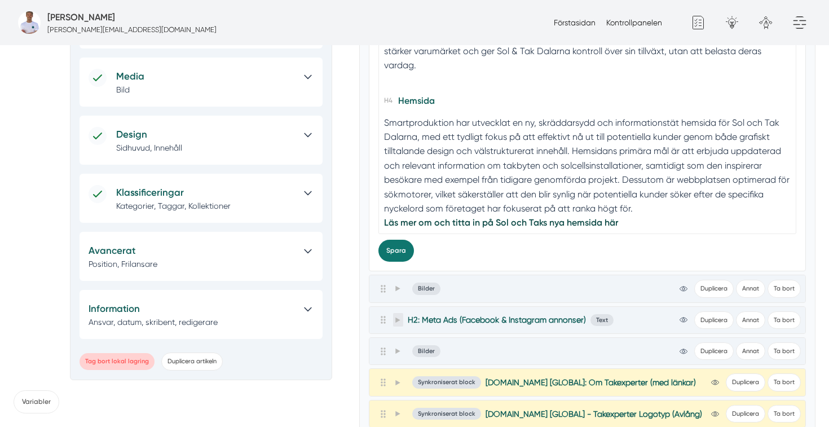
click at [397, 318] on icon at bounding box center [398, 320] width 6 height 6
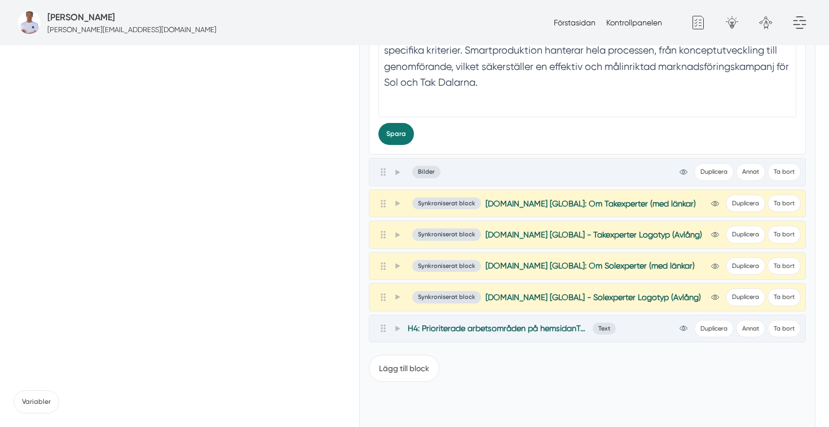
scroll to position [981, 0]
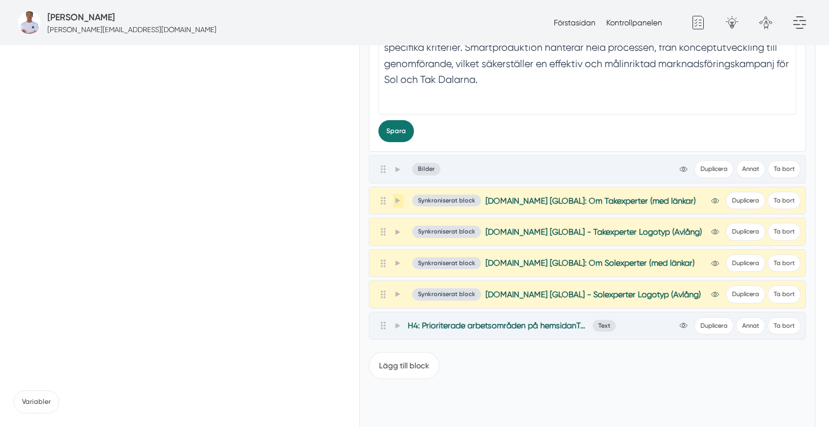
click at [394, 196] on span at bounding box center [398, 201] width 10 height 14
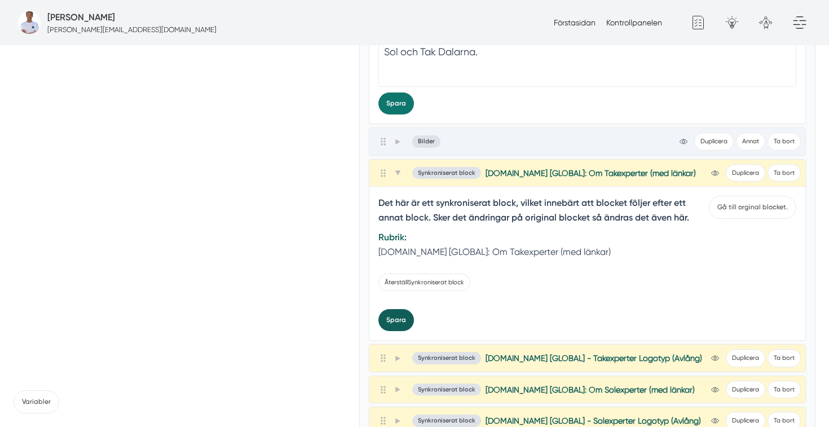
scroll to position [1029, 0]
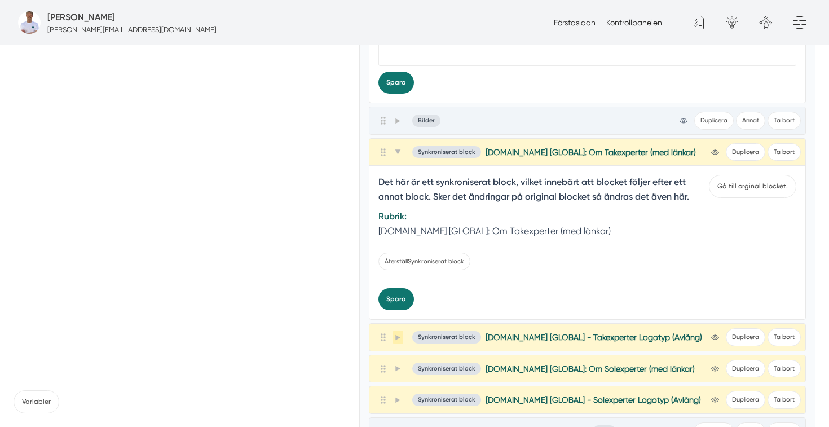
click at [399, 338] on icon at bounding box center [398, 337] width 6 height 6
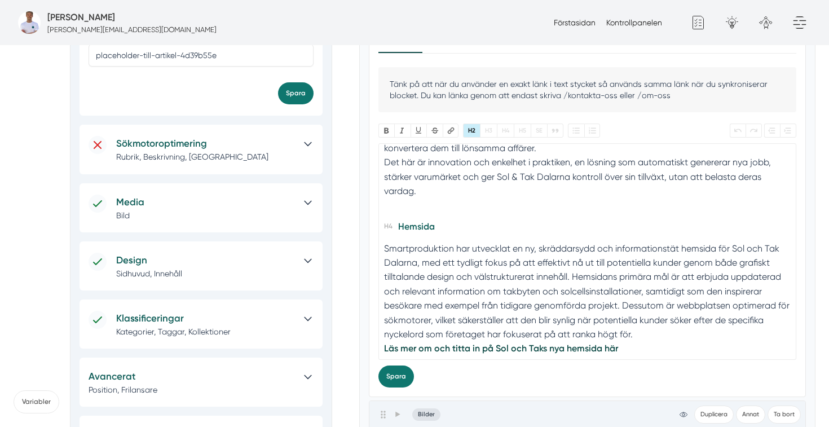
scroll to position [346, 0]
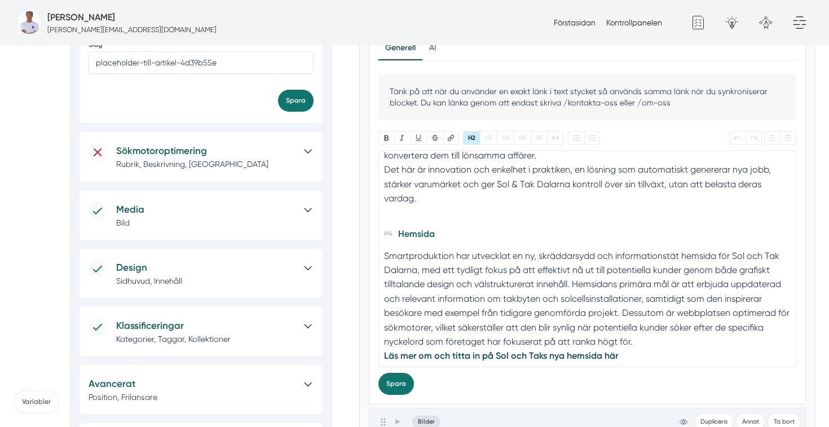
click at [460, 265] on div "Smartproduktion har utvecklat en ny, skräddarsydd och informationstät hemsida f…" at bounding box center [587, 299] width 406 height 100
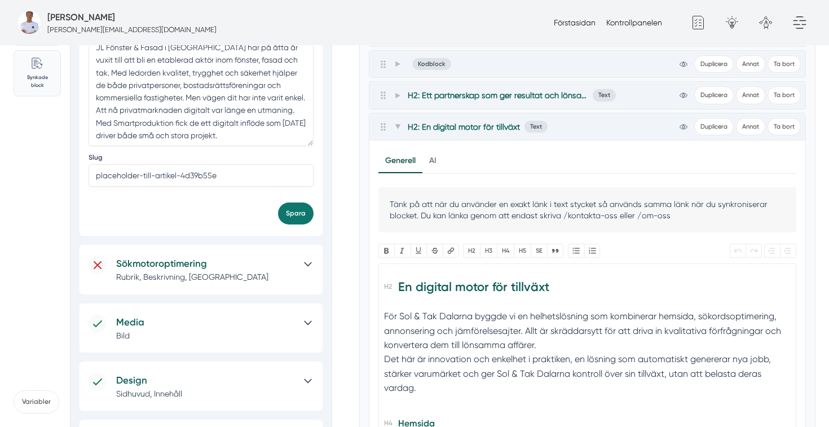
scroll to position [228, 0]
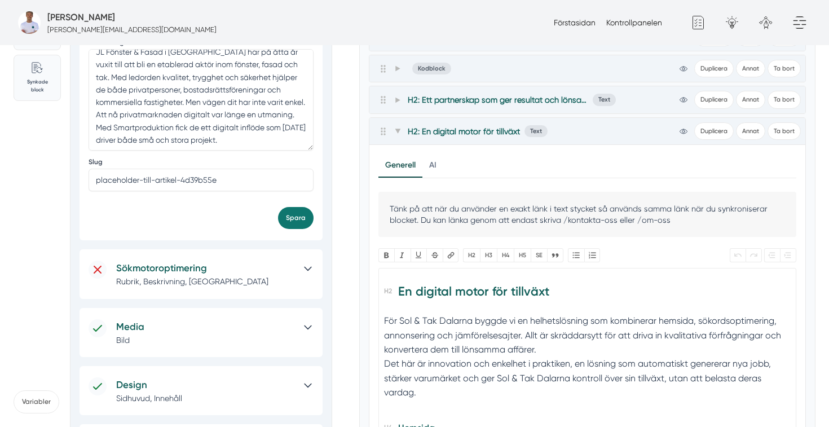
click at [476, 329] on div "För Sol & Tak Dalarna byggde vi en helhetslösning som kombinerar hemsida, sökor…" at bounding box center [587, 335] width 406 height 43
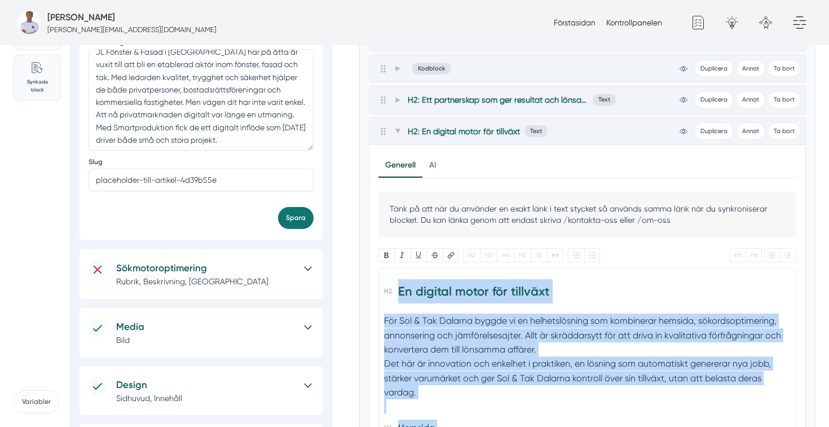
copy trix-editor "En digital motor för tillväxt För Sol & Tak Dalarna byggde vi en helhetslösning…"
click at [483, 287] on h2 "En digital motor för tillväxt" at bounding box center [587, 295] width 406 height 32
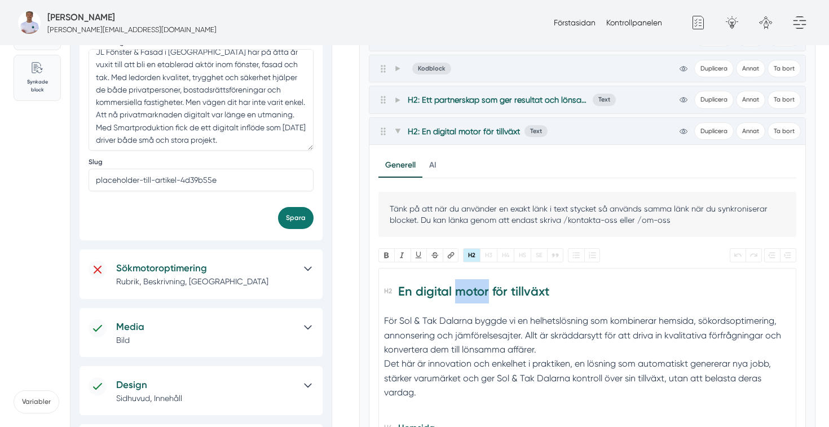
click at [483, 287] on h2 "En digital motor för tillväxt" at bounding box center [587, 295] width 406 height 32
paste trix-editor "<h2>En lösning som ger fler förfrågningar varje månad</h2><div>För Sol &amp; Ta…"
type trix-editor "<h2>En lösning som ger fler förfrågningar varje månad</h2><div>För Sol &amp; Ta…"
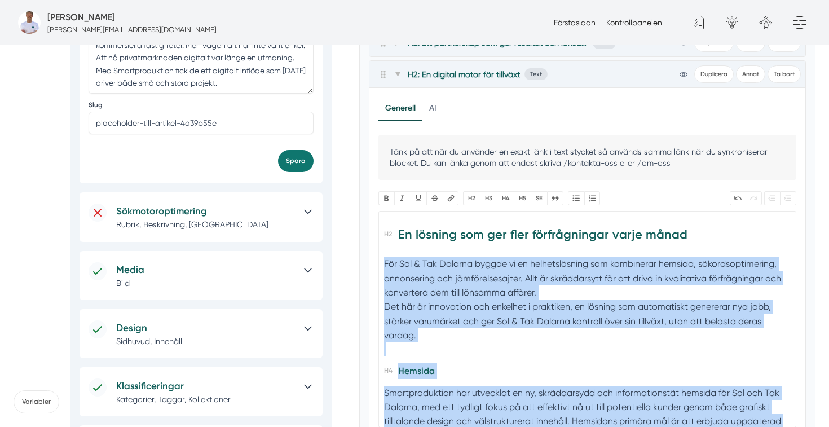
scroll to position [77, 0]
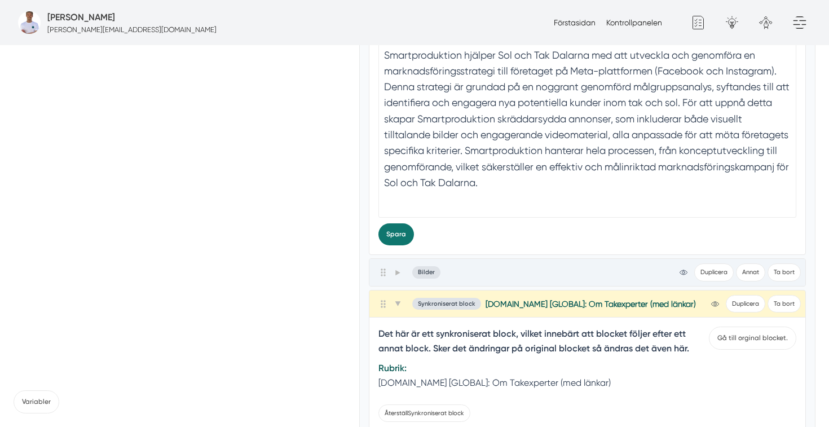
drag, startPoint x: 384, startPoint y: 320, endPoint x: 478, endPoint y: 258, distance: 112.8
click at [478, 258] on div "Artikelinformation view-1 Duplicera Annat Ta bort Allmänt Design Kod Avancerat …" at bounding box center [588, 31] width 438 height 1439
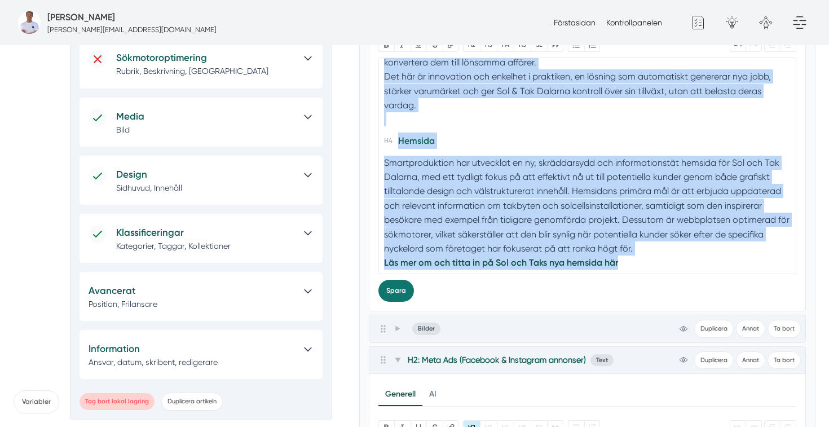
scroll to position [56, 0]
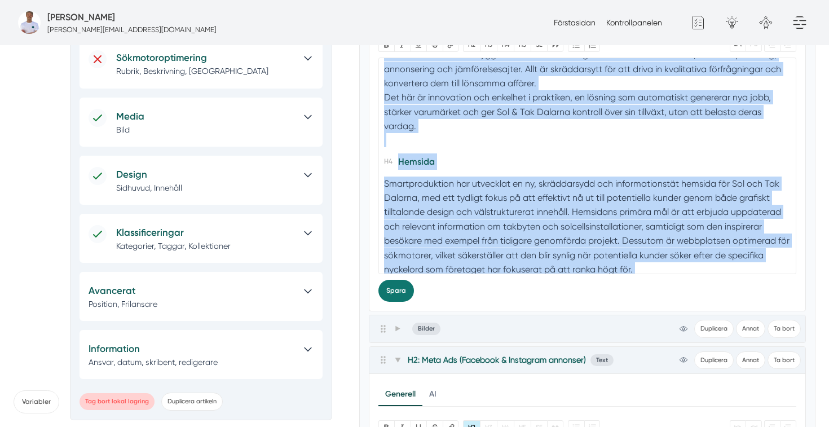
paste trix-editor
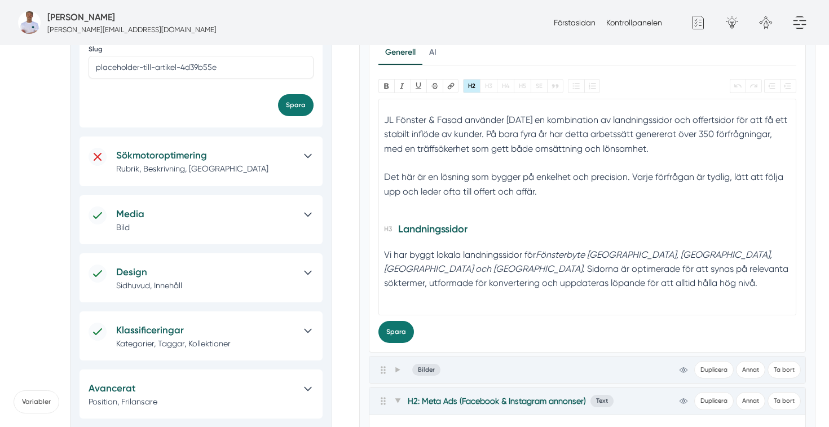
scroll to position [37, 0]
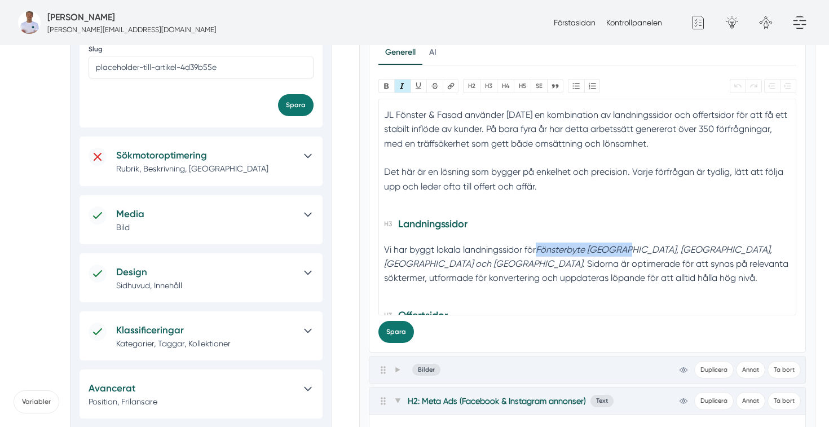
drag, startPoint x: 628, startPoint y: 248, endPoint x: 538, endPoint y: 246, distance: 90.8
click at [538, 246] on div "Vi har byggt lokala landningssidor för Fönsterbyte Nyköping, Linköping, Eskilst…" at bounding box center [587, 272] width 406 height 58
click at [456, 85] on button "Länk" at bounding box center [451, 86] width 16 height 14
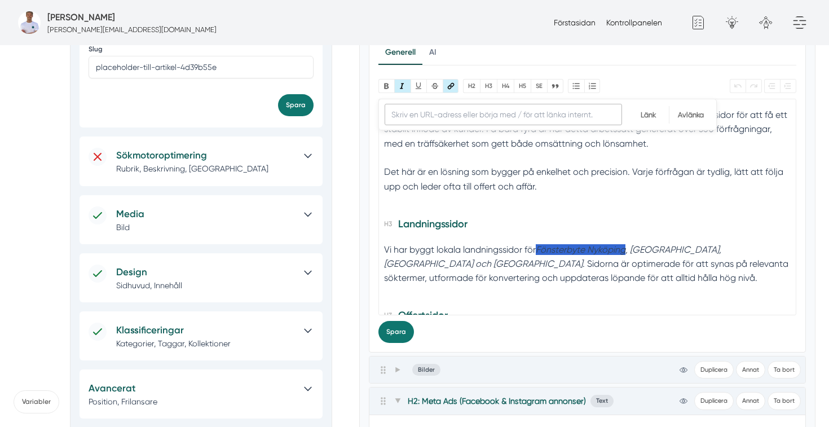
click at [444, 119] on input "URL" at bounding box center [503, 114] width 237 height 21
paste input "https://www.xn--fnsterbytenykping-zzbm.nu/"
type input "https://www.xn--fnsterbytenykping-zzbm.nu/"
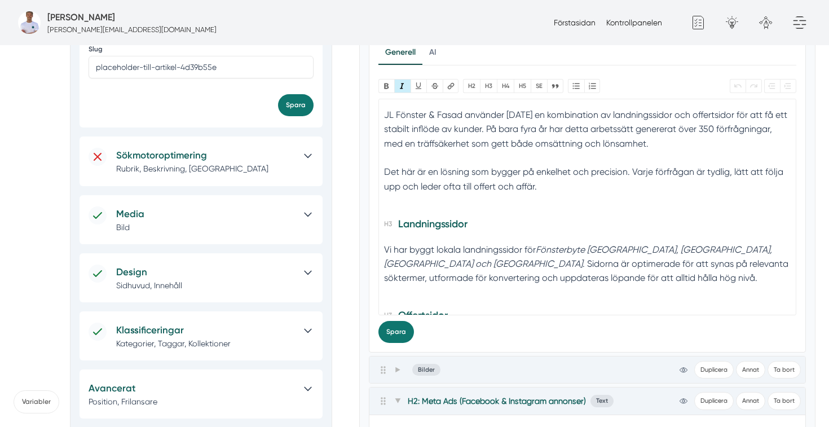
click at [660, 236] on h3 "Landningssidor" at bounding box center [587, 227] width 406 height 26
drag, startPoint x: 629, startPoint y: 249, endPoint x: 539, endPoint y: 249, distance: 90.8
click at [539, 249] on em "Fönsterbyte Nyköping, Linköping, Eskilstuna och Norrköping" at bounding box center [578, 256] width 388 height 25
click at [449, 86] on button "Länk" at bounding box center [451, 86] width 16 height 14
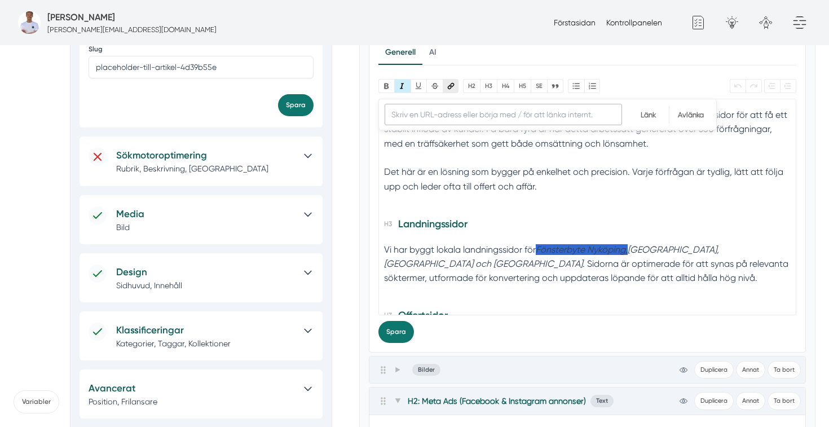
paste input "https://www.xn--fnsterbytenykping-zzbm.nu/"
type input "https://www.xn--fnsterbytenykping-zzbm.nu/"
click at [645, 111] on input "Länk" at bounding box center [648, 114] width 41 height 17
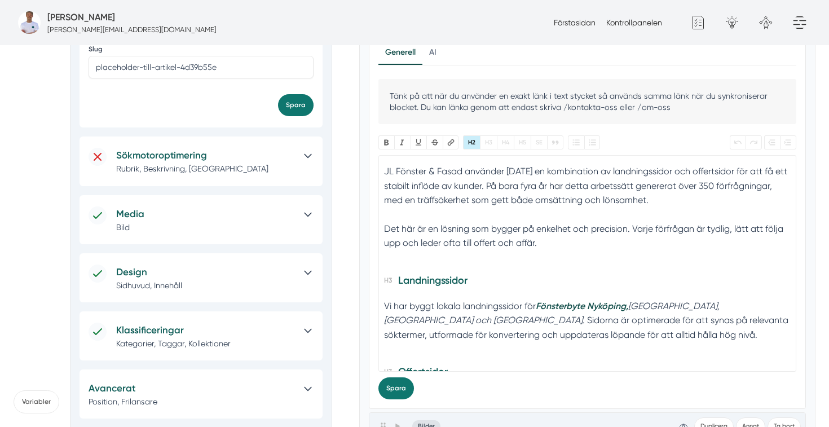
click at [634, 306] on em "Linköping, Eskilstuna och Norrköping" at bounding box center [552, 313] width 336 height 25
type trix-editor "<h2>En lösning som ger fler förfrågningar varje månad</h2><div>JL Fönster &amp;…"
drag, startPoint x: 725, startPoint y: 303, endPoint x: 634, endPoint y: 299, distance: 91.5
click at [634, 299] on div "Vi har byggt lokala landningssidor för Fönsterbyte Nyköping, Fönsterbyte Linköp…" at bounding box center [587, 328] width 406 height 58
click at [452, 139] on button "Länk" at bounding box center [451, 142] width 16 height 14
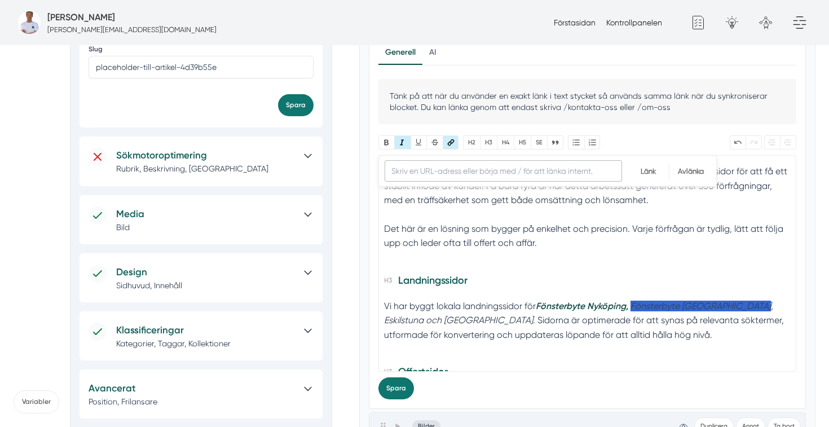
click at [491, 174] on input "URL" at bounding box center [503, 170] width 237 height 21
paste input "https://www.xn--fnsterbytelinkping-d3bn.se/"
type input "https://www.xn--fnsterbytelinkping-d3bn.se/"
click at [646, 172] on input "Länk" at bounding box center [648, 170] width 41 height 17
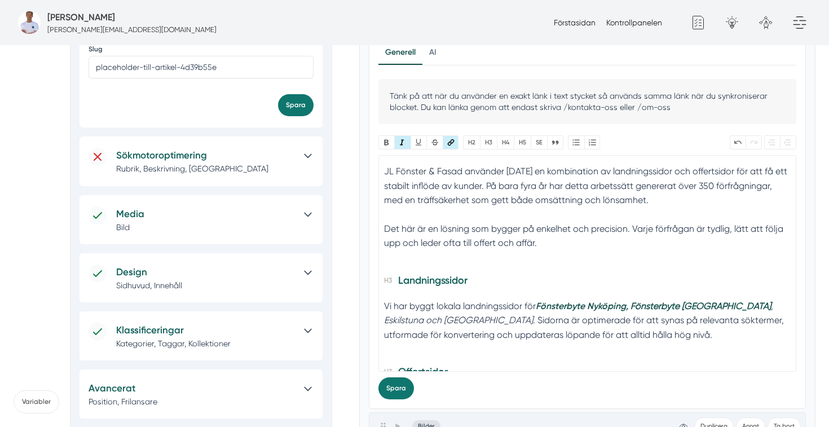
click at [728, 305] on em ", Eskilstuna och Norrköping" at bounding box center [578, 313] width 389 height 25
type trix-editor "<h2>En lösning som ger fler förfrågningar varje månad</h2><div>JL Fönster &amp;…"
click at [425, 319] on em ", Fönsterbyte Eskilstuna och Norrköping" at bounding box center [578, 313] width 389 height 25
drag, startPoint x: 729, startPoint y: 306, endPoint x: 426, endPoint y: 315, distance: 302.4
click at [426, 315] on em ", Fönsterbyte Eskilstuna och Norrköping" at bounding box center [578, 313] width 389 height 25
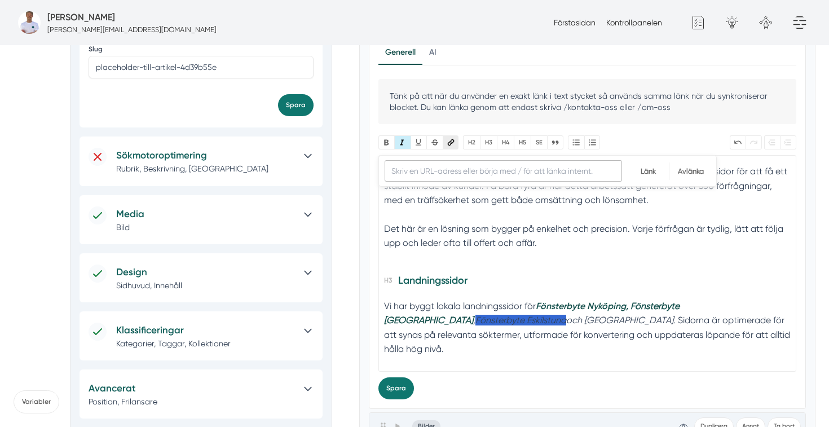
click at [450, 140] on button "Länk" at bounding box center [451, 142] width 16 height 14
paste input "https://www.xn--fnsterbyteeskilstuna-39b.com/"
type input "https://www.xn--fnsterbyteeskilstuna-39b.com/"
click at [654, 174] on input "Länk" at bounding box center [648, 170] width 41 height 17
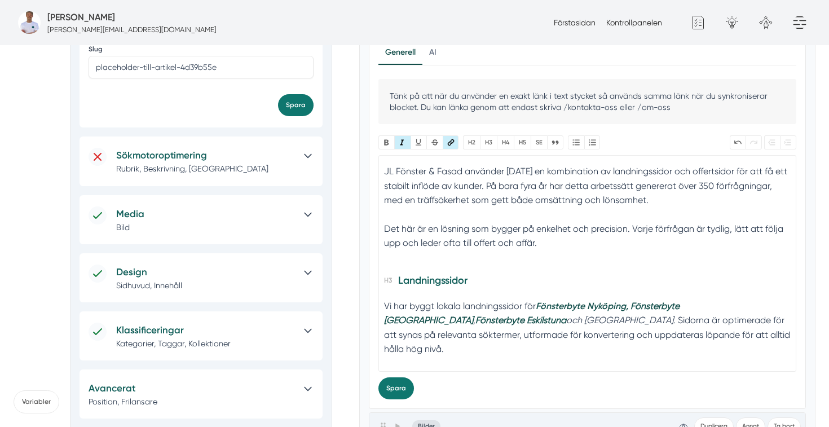
click at [620, 293] on h3 "Landningssidor" at bounding box center [587, 283] width 406 height 26
click at [566, 318] on em "och Norrköping" at bounding box center [619, 320] width 107 height 11
type trix-editor "<h2>En lösning som ger fler förfrågningar varje månad</h2><div>JL Fönster &amp;…"
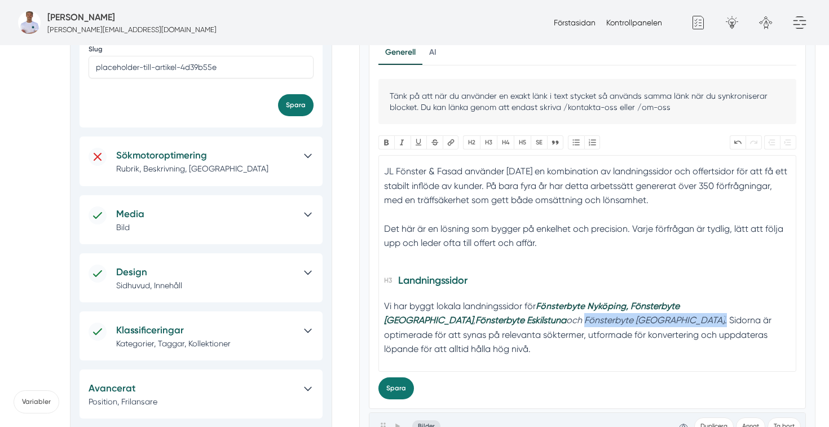
drag, startPoint x: 543, startPoint y: 321, endPoint x: 444, endPoint y: 319, distance: 98.7
click at [444, 319] on div "Vi har byggt lokala landningssidor för Fönsterbyte Nyköping, Fönsterbyte Linköp…" at bounding box center [587, 335] width 406 height 72
click at [448, 136] on button "Länk" at bounding box center [451, 142] width 16 height 14
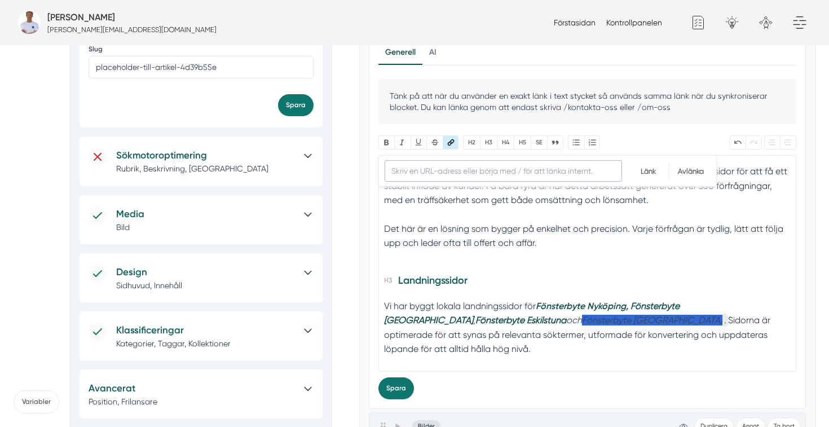
paste input "https://www.xn--fnsterbytenorrkping-q6bo.com/"
type input "https://www.xn--fnsterbytenorrkping-q6bo.com/"
click at [652, 174] on input "Länk" at bounding box center [648, 170] width 41 height 17
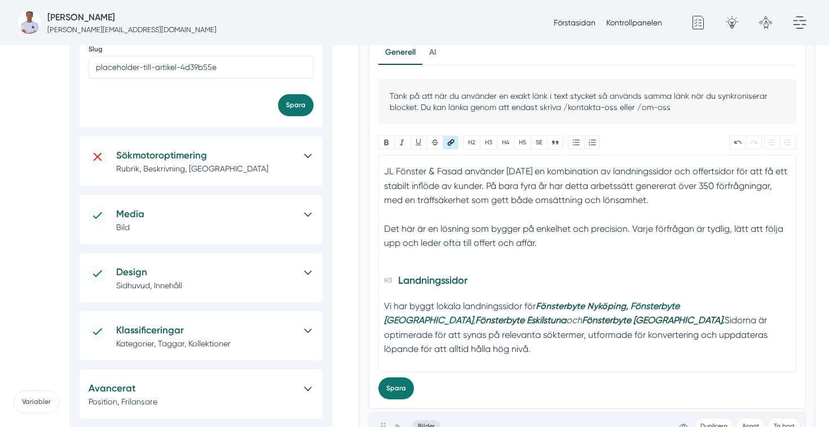
click at [653, 303] on em "Fönsterbyte Linköping" at bounding box center [532, 313] width 296 height 25
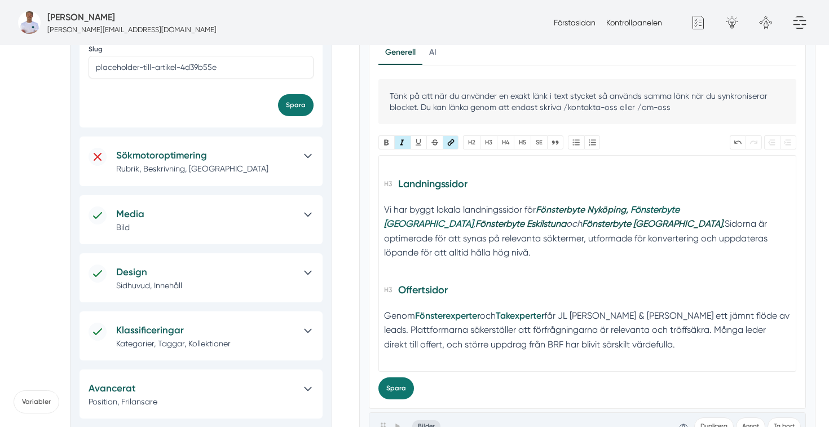
scroll to position [141, 0]
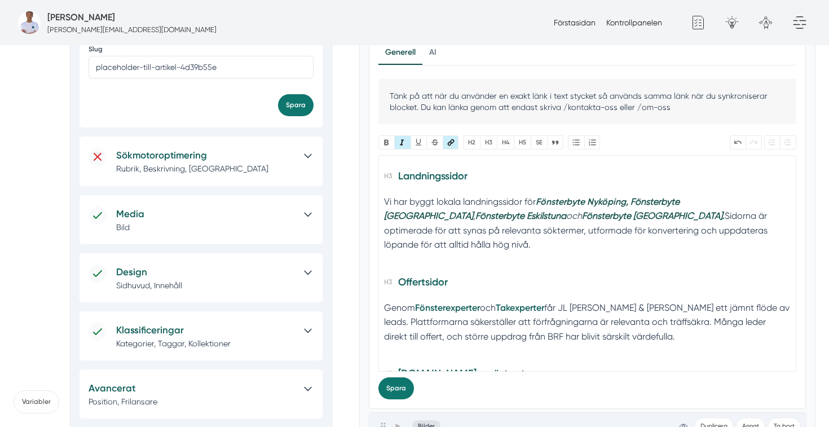
click at [464, 302] on strong "Fönsterexperter" at bounding box center [447, 307] width 65 height 11
click at [452, 138] on button "Länk" at bounding box center [451, 142] width 16 height 14
type input "www.fönsterexperter.se"
click at [641, 171] on input "Länk" at bounding box center [648, 170] width 41 height 17
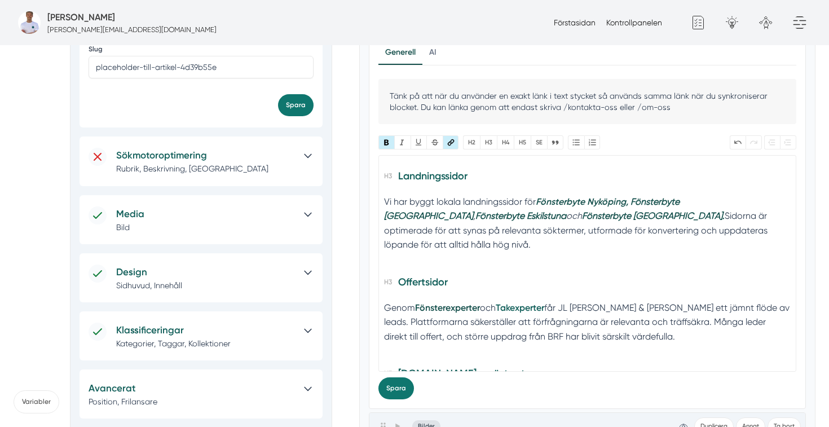
click at [526, 302] on strong "Takexperter" at bounding box center [520, 307] width 49 height 11
click at [462, 284] on trix-editor "En lösning som ger fler förfrågningar varje månad JL Fönster & Fasad använder i…" at bounding box center [587, 263] width 418 height 217
click at [450, 302] on strong "Fönsterexperter" at bounding box center [447, 307] width 65 height 11
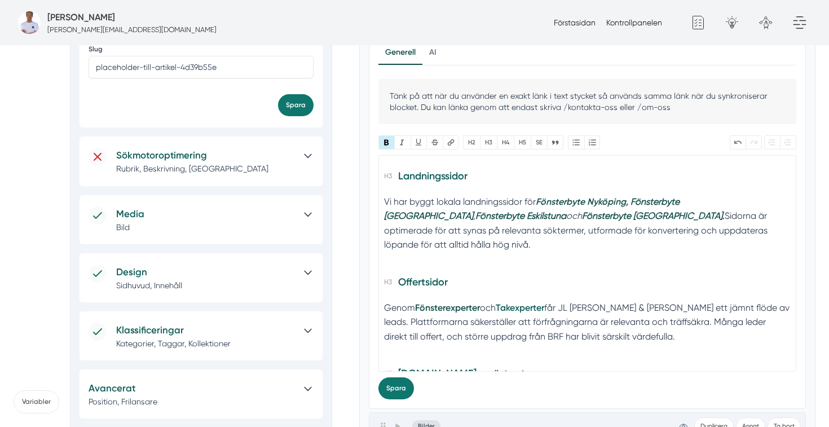
click at [541, 302] on strong "Takexperter" at bounding box center [520, 307] width 49 height 11
click at [451, 141] on button "Länk" at bounding box center [451, 142] width 16 height 14
type input "www.takexperter.se"
click at [652, 174] on input "Länk" at bounding box center [648, 170] width 41 height 17
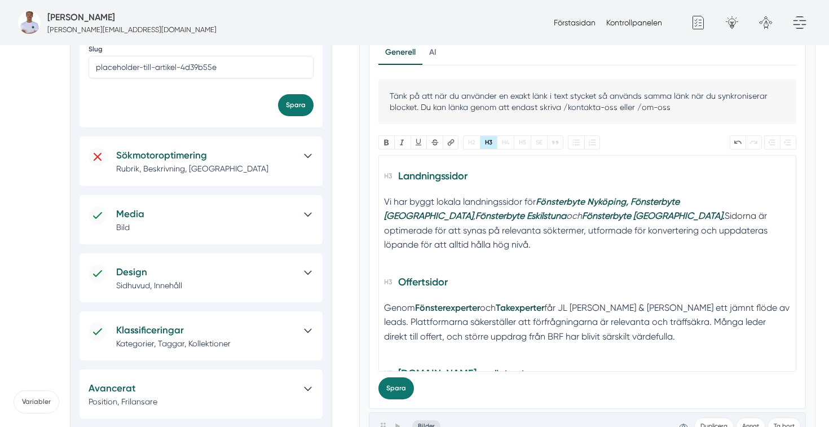
click at [606, 272] on h3 "Offertsidor" at bounding box center [587, 285] width 406 height 26
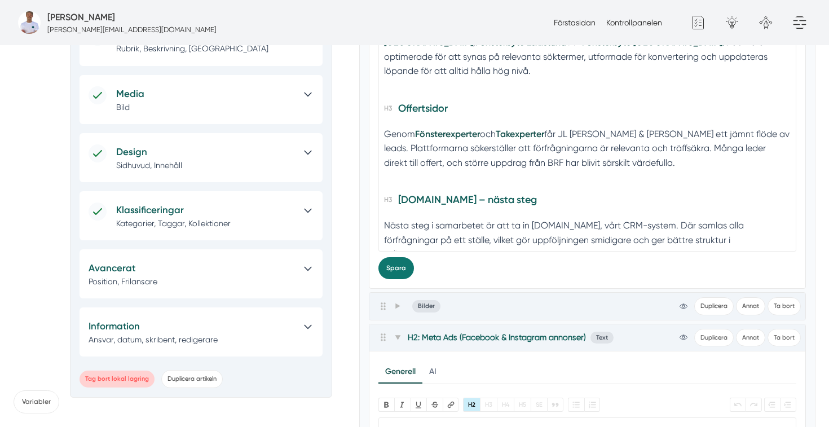
scroll to position [459, 0]
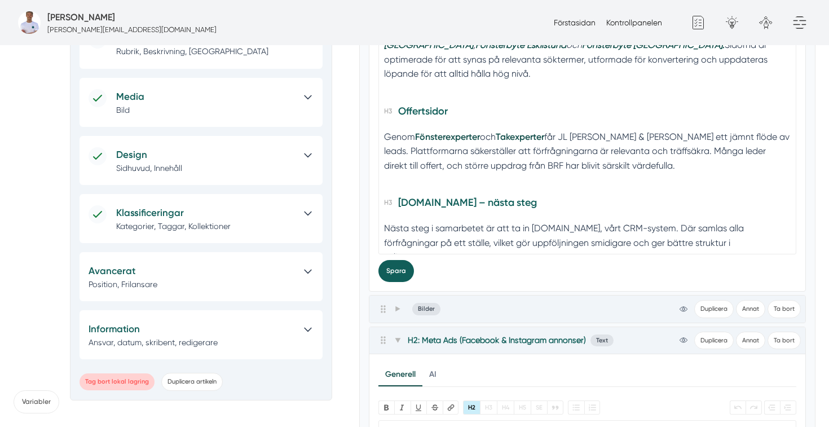
click at [402, 280] on button "Spara" at bounding box center [396, 271] width 36 height 22
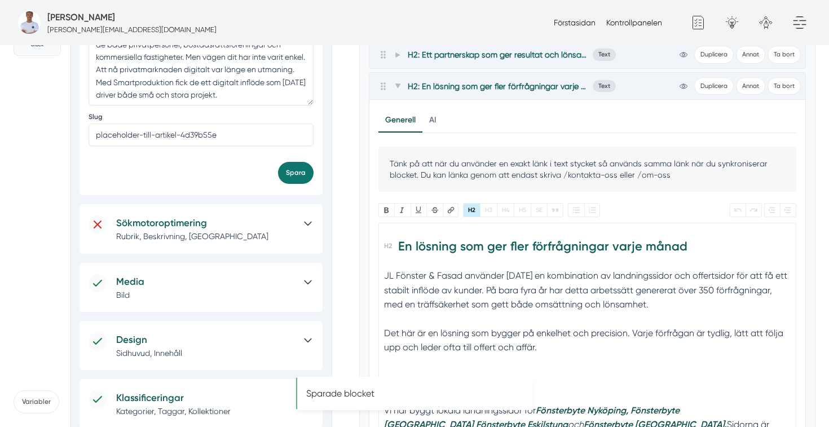
scroll to position [0, 0]
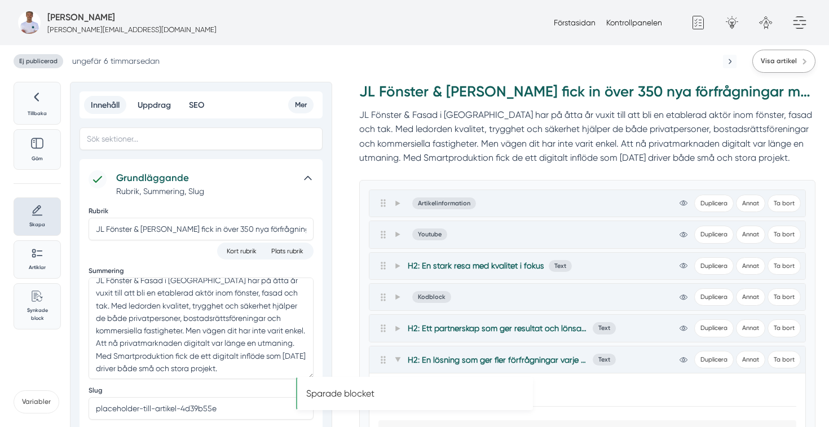
click at [769, 63] on span "Visa artikel" at bounding box center [779, 61] width 36 height 11
click at [395, 203] on icon at bounding box center [398, 203] width 6 height 6
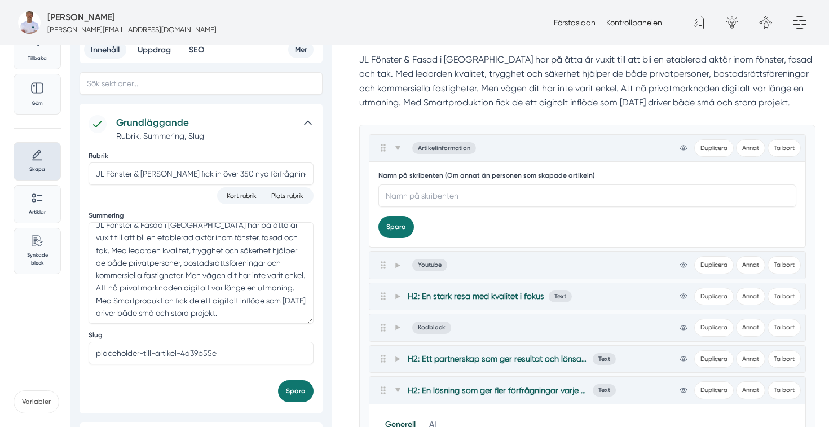
scroll to position [55, 0]
click at [396, 148] on icon at bounding box center [398, 149] width 6 height 6
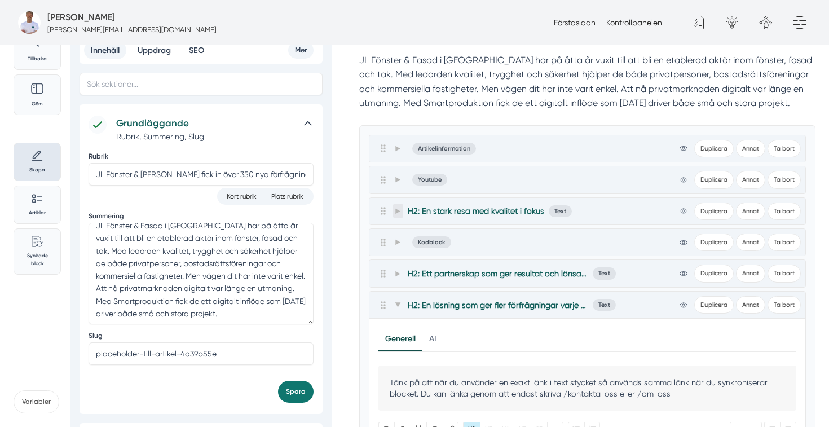
click at [396, 211] on icon at bounding box center [397, 211] width 5 height 6
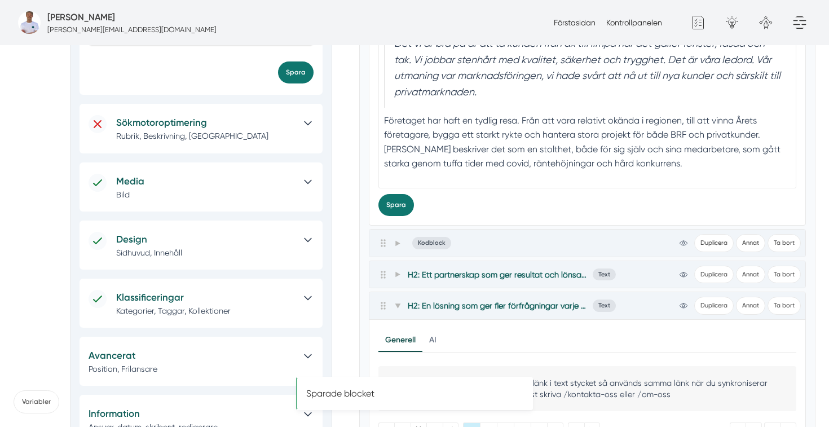
scroll to position [375, 0]
click at [235, 192] on p "Bild" at bounding box center [205, 193] width 179 height 11
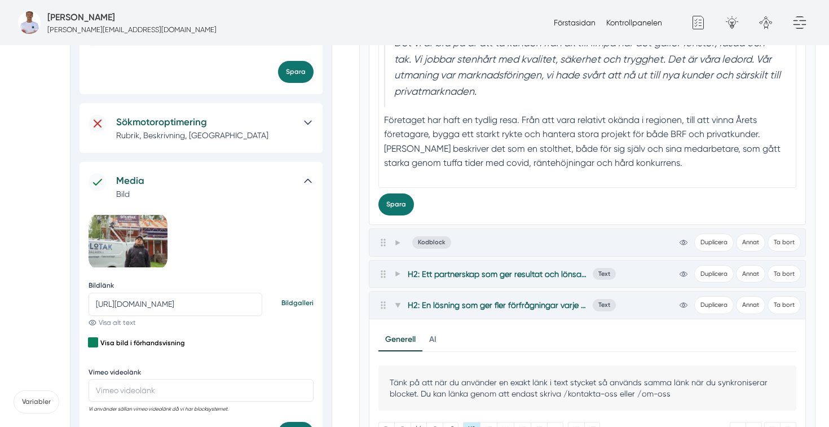
click at [297, 302] on link "Bildgalleri" at bounding box center [297, 303] width 32 height 11
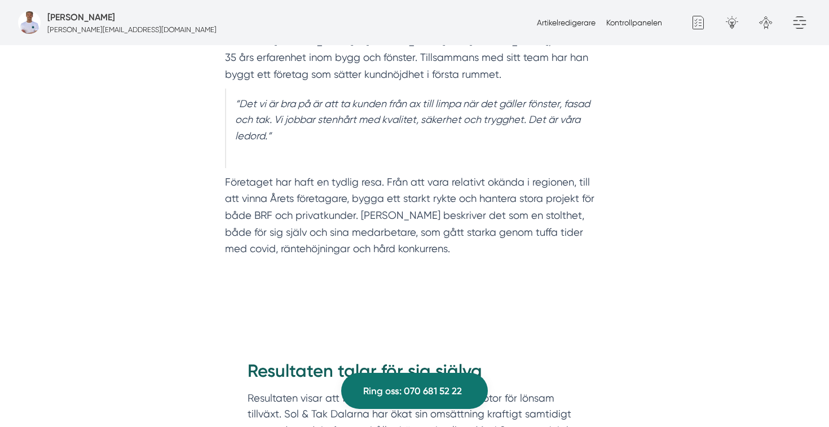
scroll to position [1072, 0]
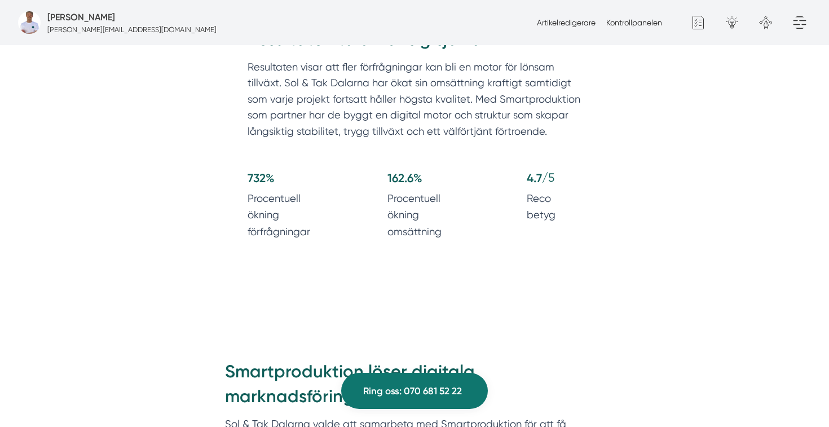
scroll to position [1272, 0]
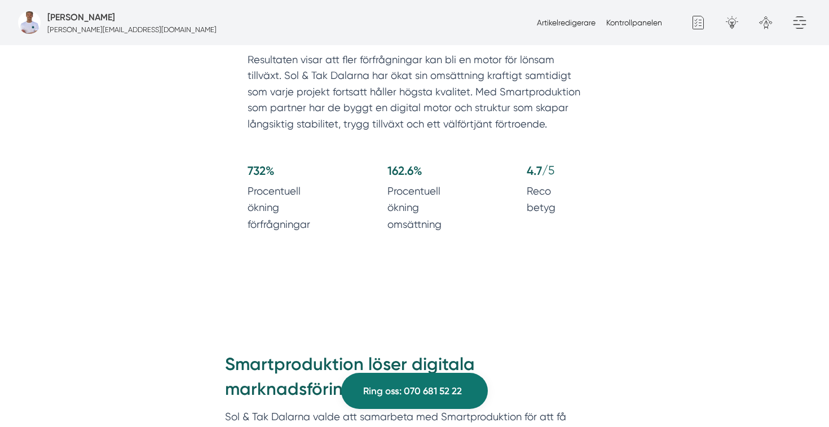
drag, startPoint x: 587, startPoint y: 265, endPoint x: 231, endPoint y: 40, distance: 421.1
click at [277, 127] on p "Resultaten visar att fler förfrågningar kan bli en motor för lönsam tillväxt. S…" at bounding box center [415, 95] width 334 height 86
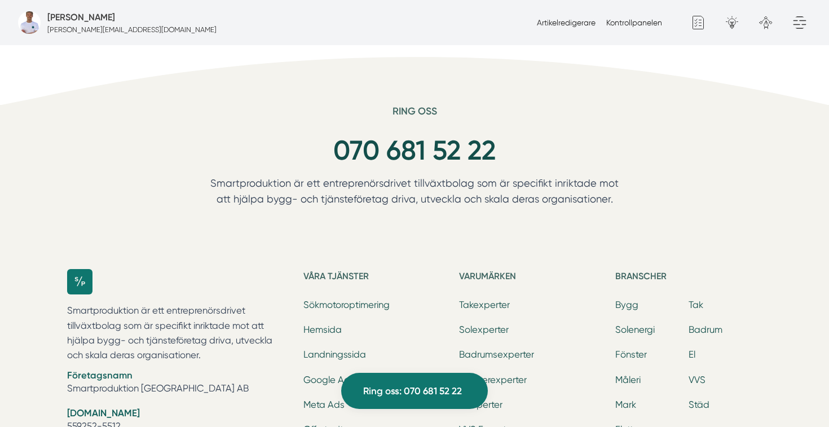
scroll to position [3895, 0]
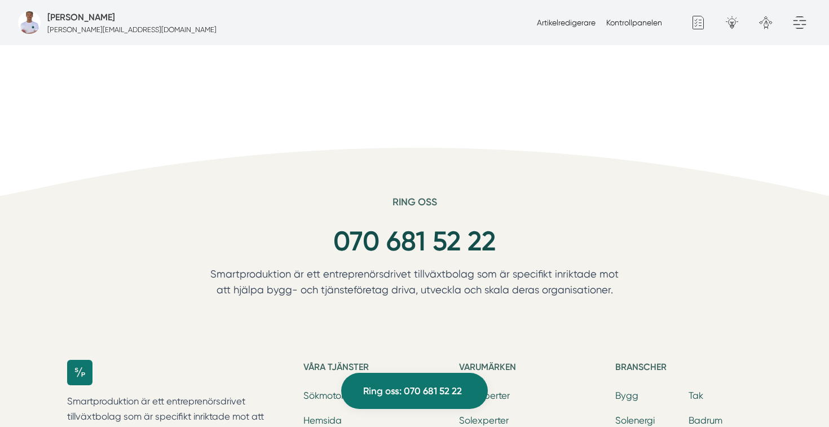
drag, startPoint x: 220, startPoint y: 80, endPoint x: 438, endPoint y: 173, distance: 236.5
copy div "Loremipsumdolor sitam consecte adipiscingelitse. Doe & Tem Incidid utlab etd ma…"
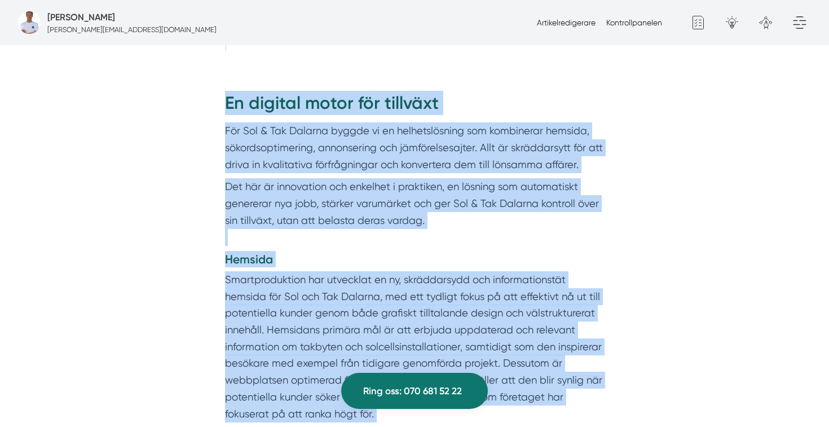
scroll to position [1455, 0]
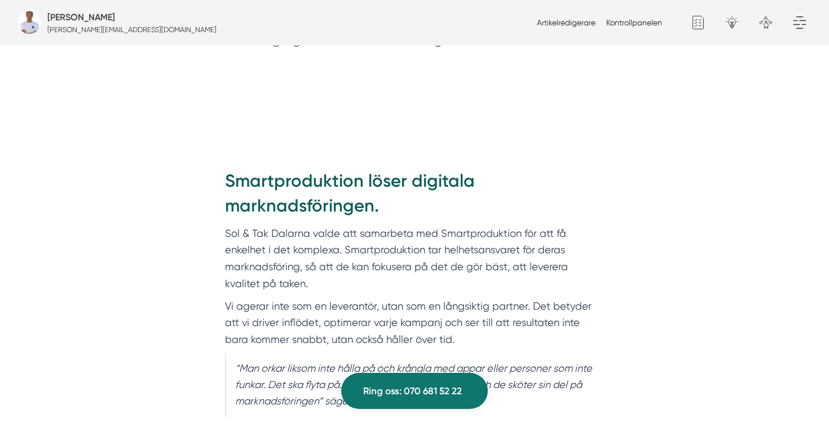
click at [524, 169] on h2 "Smartproduktion löser digitala marknadsföringen." at bounding box center [414, 197] width 379 height 56
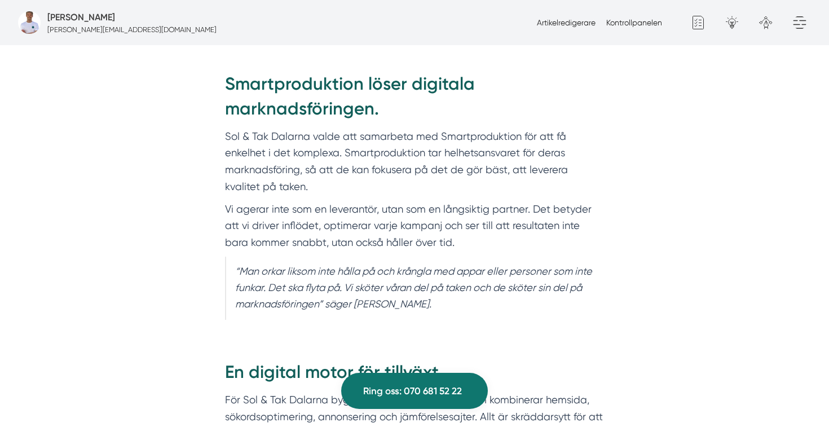
scroll to position [1581, 0]
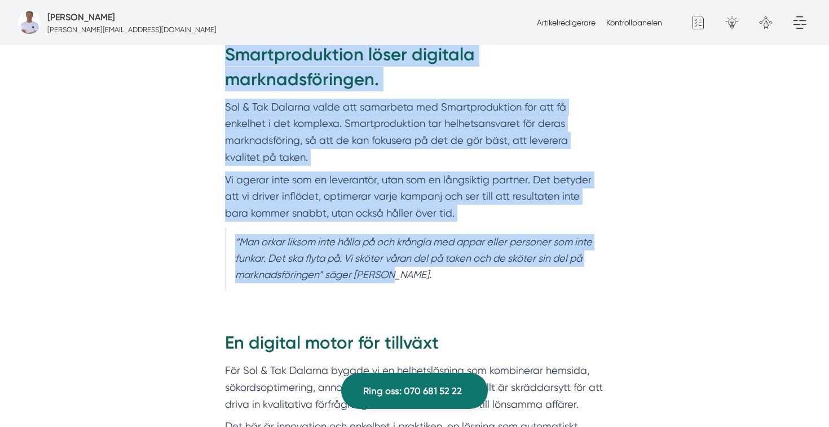
drag, startPoint x: 443, startPoint y: 289, endPoint x: 219, endPoint y: 59, distance: 321.5
click at [219, 59] on div "Smartproduktion löser digitala marknadsföringen. Sol & Tak Dalarna valde att sa…" at bounding box center [414, 170] width 433 height 288
copy div "Smartproduktion löser digitala marknadsföringen. Sol & Tak Dalarna valde att sa…"
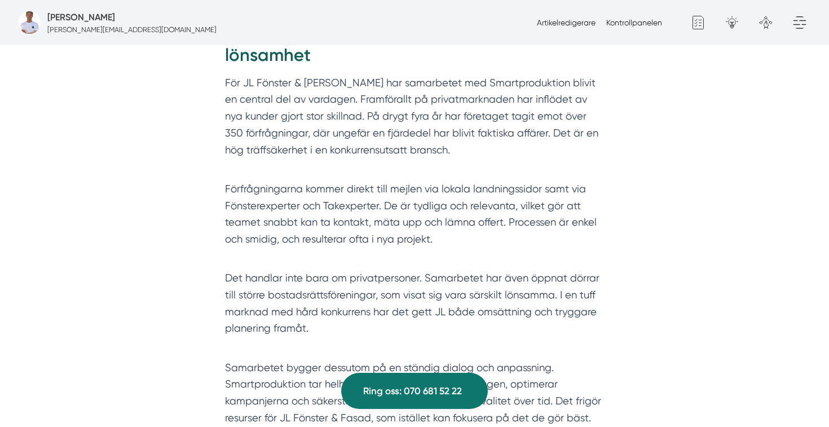
scroll to position [1591, 0]
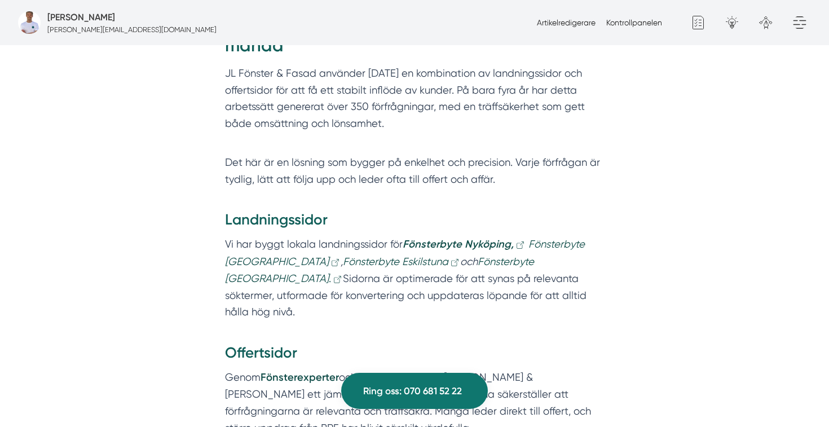
scroll to position [1951, 0]
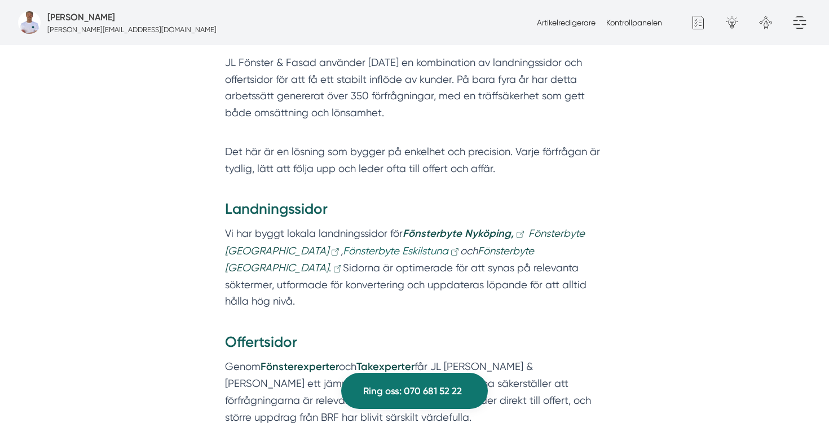
click at [376, 250] on em "Fönsterbyte Eskilstuna" at bounding box center [395, 251] width 105 height 12
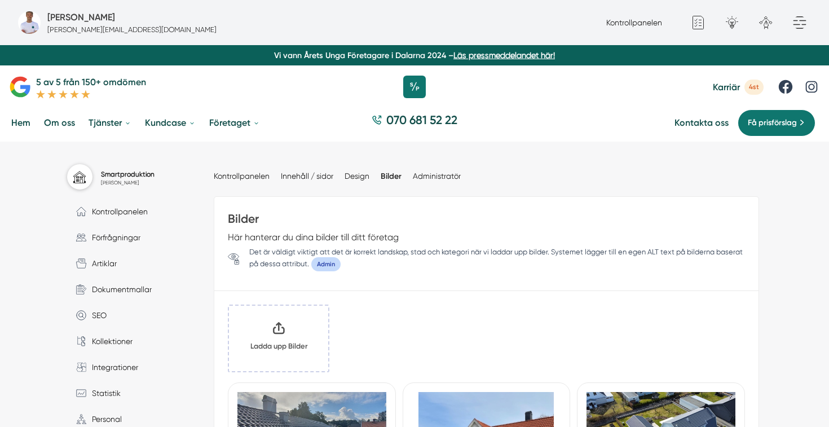
click at [290, 321] on input "Klicka här eller dra och släpp bilder här för att ladda upp" at bounding box center [278, 338] width 99 height 65
